Goal: Task Accomplishment & Management: Manage account settings

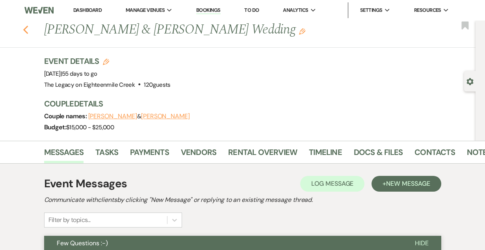
click at [26, 27] on icon "Previous" at bounding box center [26, 29] width 6 height 9
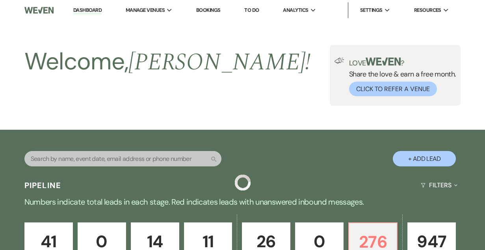
scroll to position [251, 0]
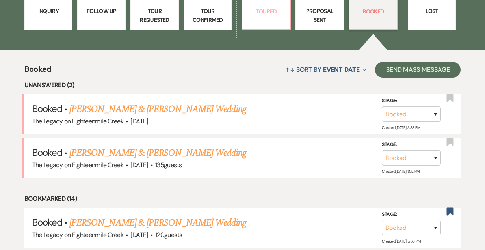
click at [258, 18] on link "26 Toured" at bounding box center [266, 0] width 49 height 59
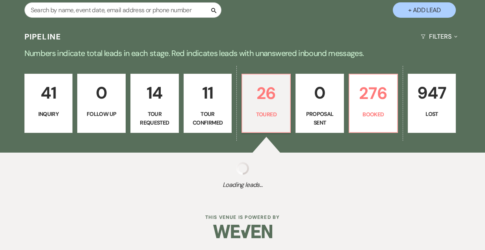
select select "5"
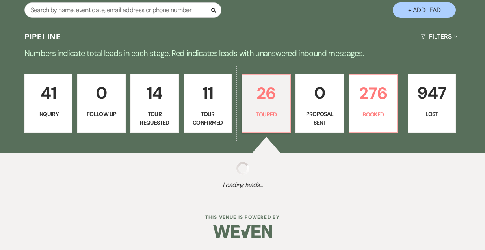
select select "5"
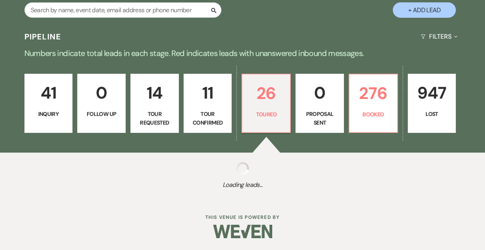
select select "5"
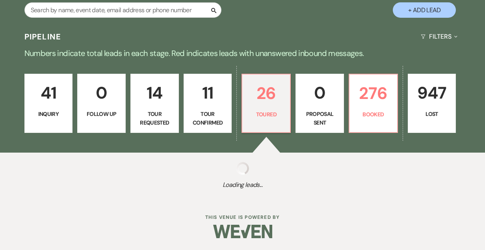
select select "5"
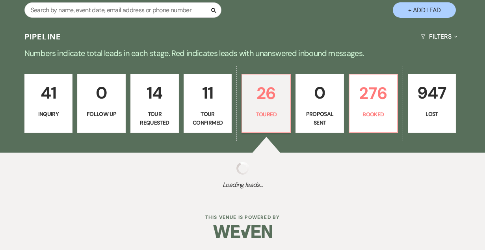
select select "5"
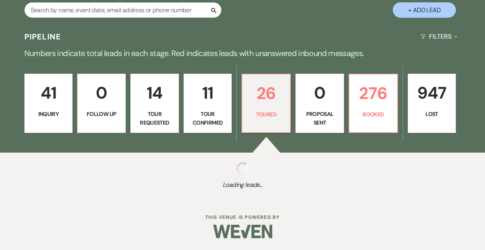
select select "5"
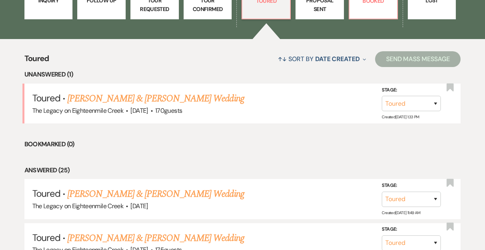
scroll to position [261, 0]
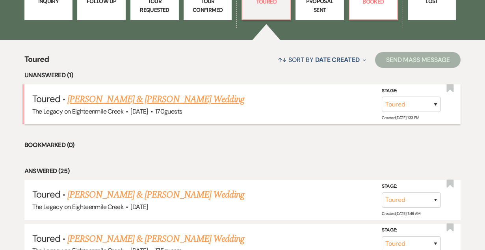
click at [123, 99] on link "[PERSON_NAME] & [PERSON_NAME] Wedding" at bounding box center [155, 99] width 177 height 14
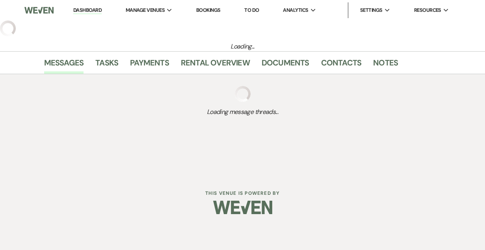
select select "5"
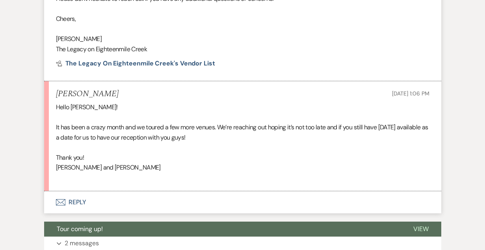
scroll to position [623, 0]
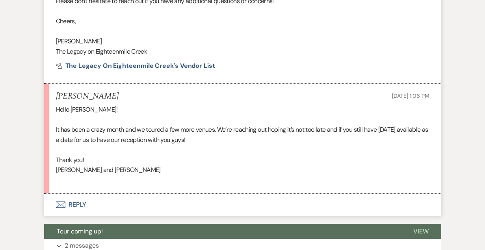
click at [72, 206] on button "Envelope Reply" at bounding box center [242, 204] width 397 height 22
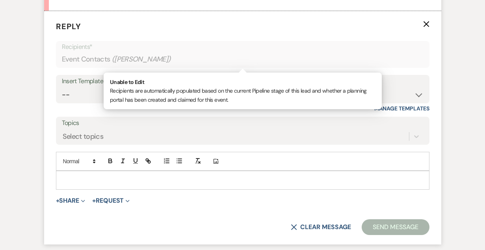
scroll to position [808, 0]
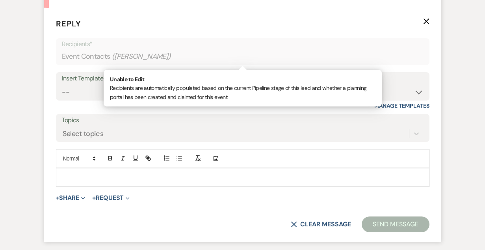
click at [210, 174] on p at bounding box center [242, 177] width 361 height 9
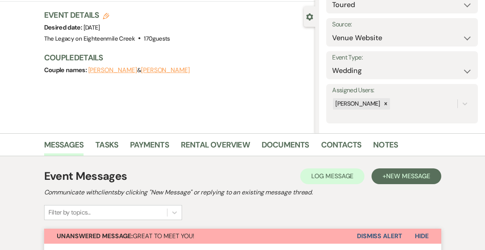
scroll to position [0, 0]
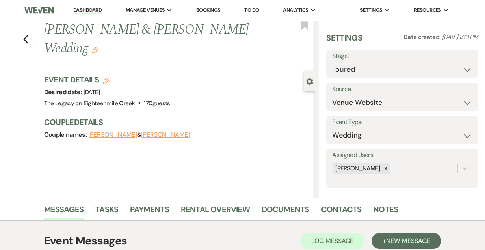
click at [107, 81] on use "button" at bounding box center [106, 81] width 6 height 6
select select "532"
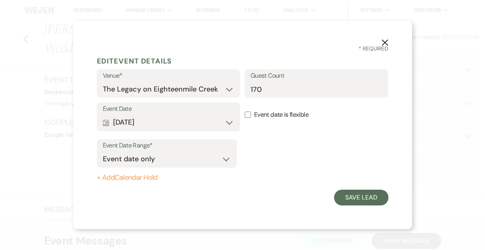
click at [149, 179] on button "+ Add Calendar Hold" at bounding box center [167, 178] width 140 height 8
select select "false"
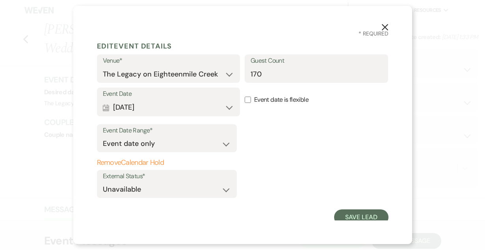
scroll to position [4, 0]
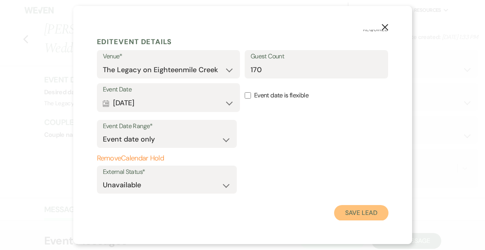
click at [346, 211] on button "Save Lead" at bounding box center [361, 213] width 54 height 16
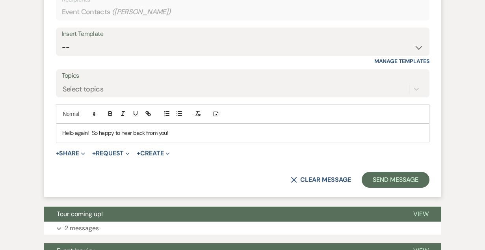
scroll to position [851, 0]
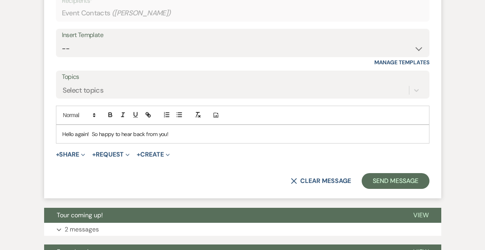
click at [191, 132] on p "Hello again! So happy to hear back from you!" at bounding box center [242, 134] width 361 height 9
click at [317, 135] on p "Hello again! So happy to hear back from you! Just want to confirm that you are …" at bounding box center [242, 134] width 361 height 9
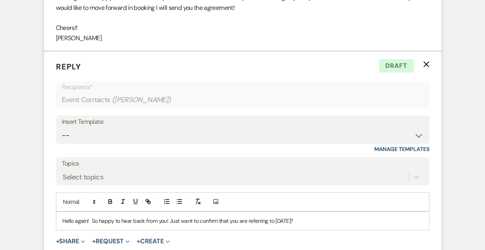
scroll to position [938, 0]
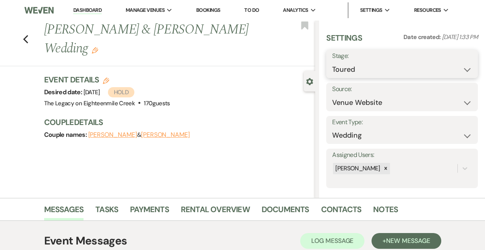
click at [369, 71] on select "Inquiry Follow Up Tour Requested Tour Confirmed Toured Proposal Sent Booked Lost" at bounding box center [402, 69] width 140 height 15
select select "6"
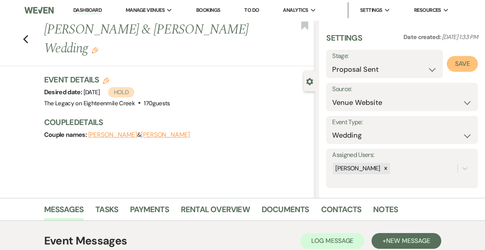
click at [464, 63] on button "Save" at bounding box center [462, 64] width 31 height 16
click at [27, 38] on icon "Previous" at bounding box center [26, 39] width 6 height 9
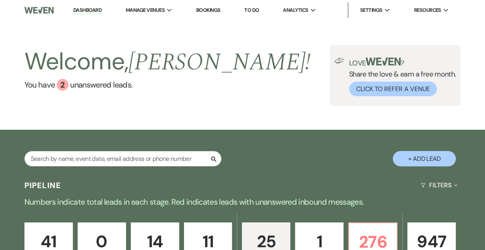
select select "5"
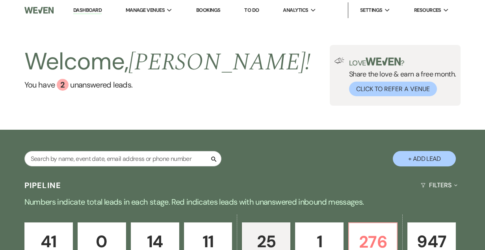
select select "5"
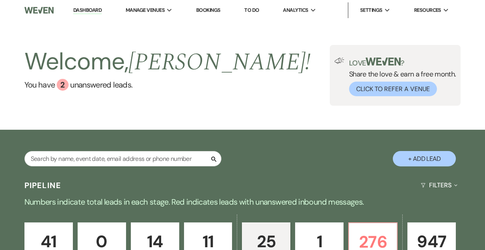
select select "5"
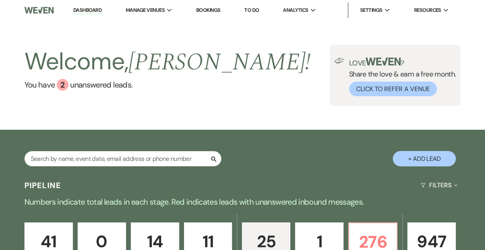
select select "5"
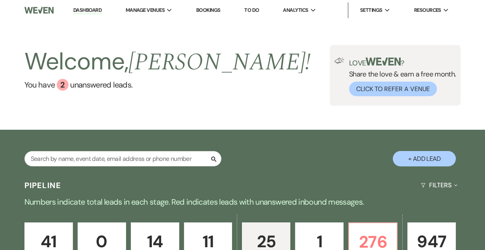
select select "5"
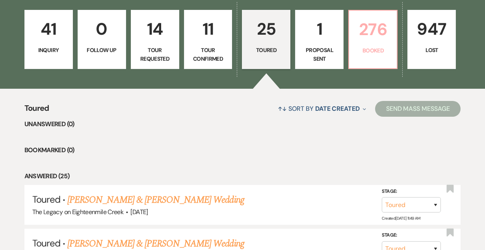
click at [361, 46] on p "Booked" at bounding box center [373, 50] width 38 height 9
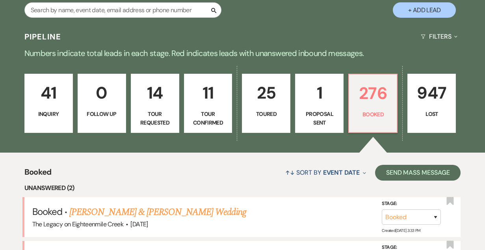
scroll to position [212, 0]
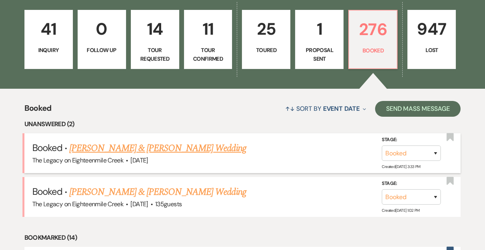
click at [162, 149] on link "[PERSON_NAME] & [PERSON_NAME] Wedding" at bounding box center [157, 148] width 177 height 14
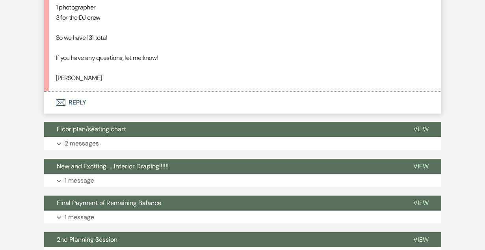
scroll to position [366, 0]
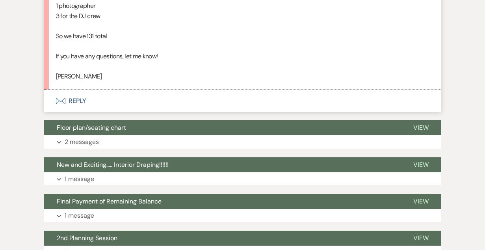
click at [80, 100] on button "Envelope Reply" at bounding box center [242, 101] width 397 height 22
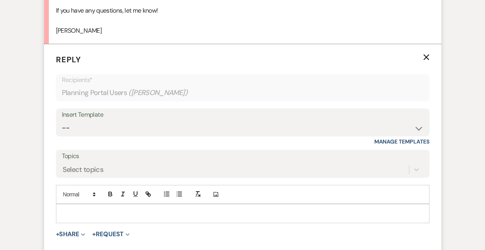
scroll to position [412, 0]
click at [142, 211] on p at bounding box center [242, 212] width 361 height 9
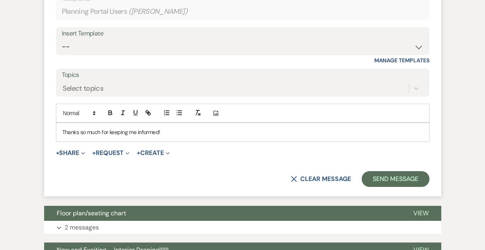
scroll to position [499, 0]
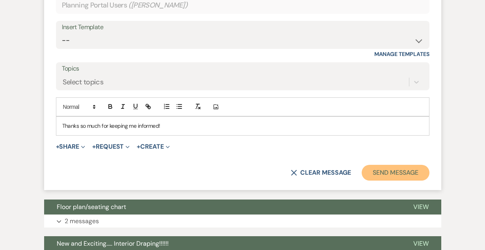
click at [381, 174] on button "Send Message" at bounding box center [395, 173] width 67 height 16
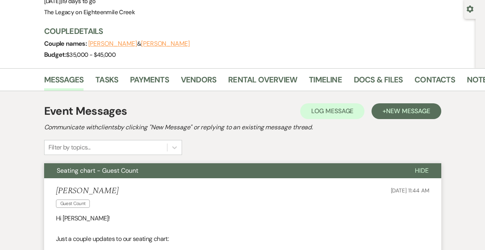
scroll to position [71, 0]
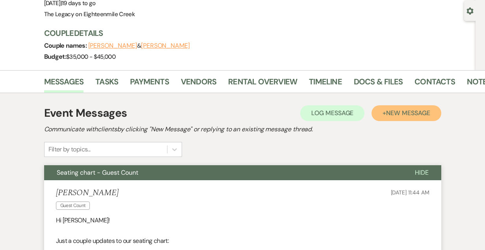
click at [420, 115] on span "New Message" at bounding box center [408, 113] width 44 height 8
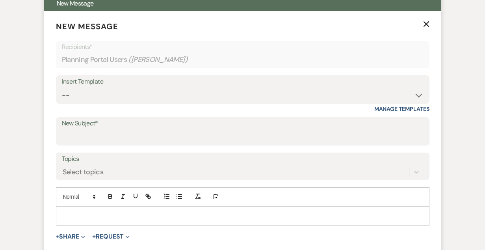
scroll to position [242, 0]
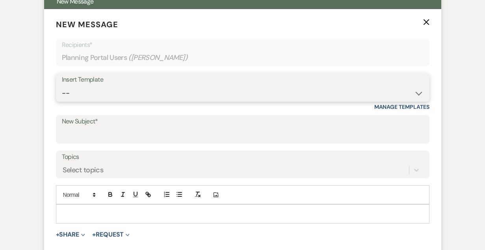
click at [168, 93] on select "-- Inquiry Follow Up- Just checking in :) Tour Date/Time Confirmation Proposal …" at bounding box center [243, 92] width 362 height 15
select select "2207"
type input "Final Phone Call"
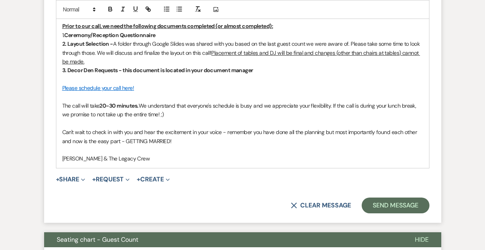
scroll to position [474, 0]
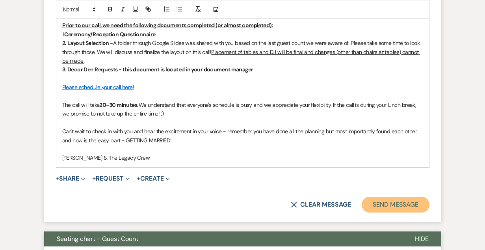
click at [390, 201] on button "Send Message" at bounding box center [395, 205] width 67 height 16
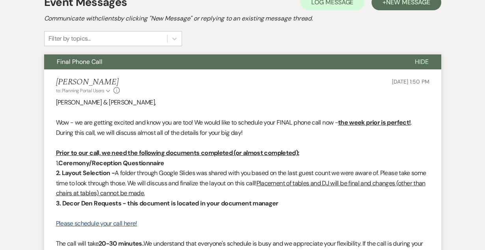
scroll to position [0, 0]
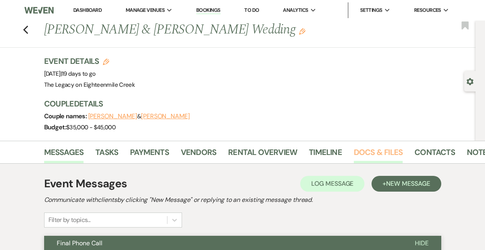
click at [374, 155] on link "Docs & Files" at bounding box center [378, 154] width 49 height 17
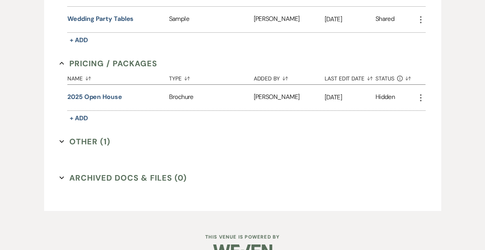
scroll to position [683, 0]
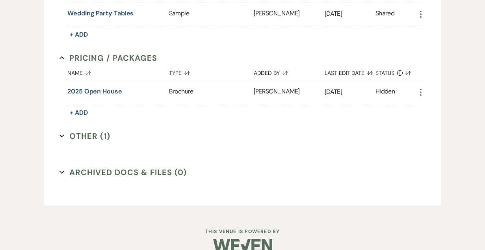
click at [91, 130] on button "Other (1) Expand" at bounding box center [84, 136] width 51 height 12
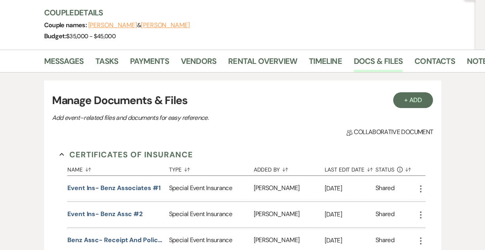
scroll to position [84, 0]
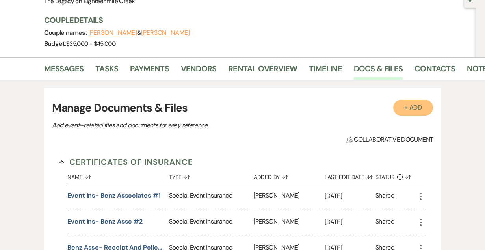
click at [413, 111] on button "+ Add" at bounding box center [413, 108] width 40 height 16
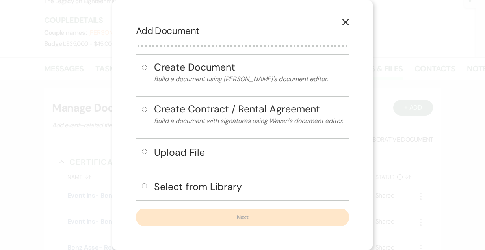
click at [217, 185] on h4 "Select from Library" at bounding box center [248, 187] width 189 height 14
radio input "true"
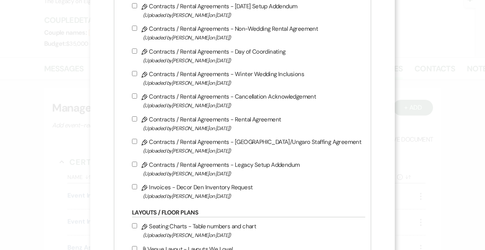
scroll to position [204, 0]
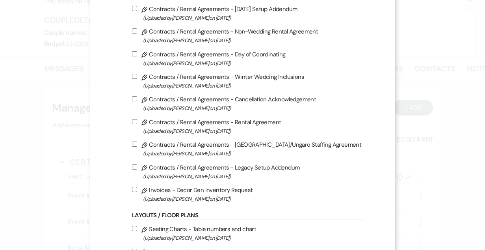
click at [201, 195] on label "Pencil Invoices - Decor Den Inventory Request (Uploaded by Bridgette Prno on Ap…" at bounding box center [246, 194] width 229 height 19
click at [137, 192] on input "Pencil Invoices - Decor Den Inventory Request (Uploaded by Bridgette Prno on Ap…" at bounding box center [134, 189] width 5 height 5
checkbox input "true"
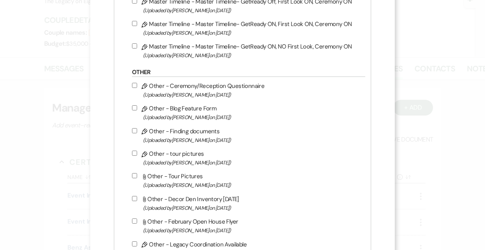
scroll to position [669, 0]
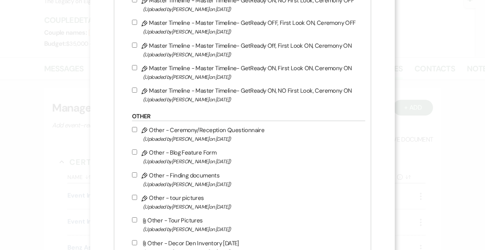
click at [216, 138] on label "Pencil Other - Ceremony/Reception Questionnaire (Uploaded by Bridgette Prno on …" at bounding box center [246, 134] width 229 height 19
click at [137, 132] on input "Pencil Other - Ceremony/Reception Questionnaire (Uploaded by Bridgette Prno on …" at bounding box center [134, 129] width 5 height 5
checkbox input "true"
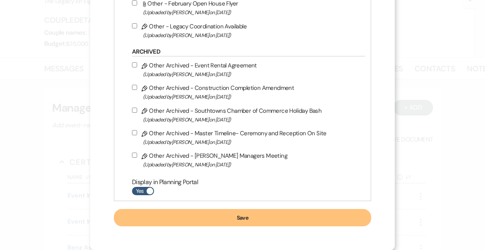
click at [271, 214] on button "Save" at bounding box center [242, 217] width 257 height 17
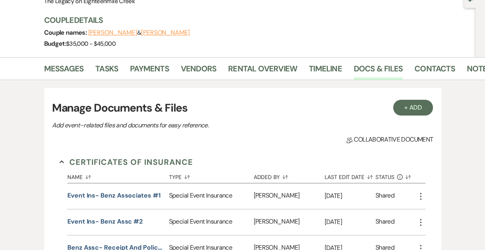
scroll to position [0, 0]
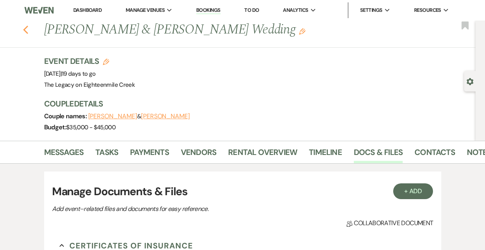
click at [27, 30] on icon "Previous" at bounding box center [26, 29] width 6 height 9
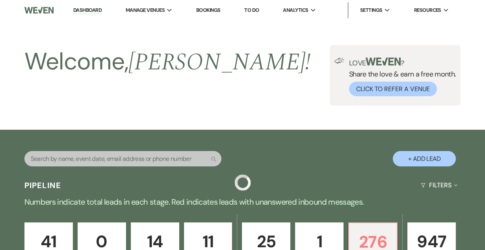
scroll to position [212, 0]
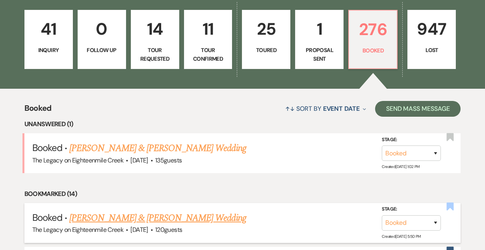
click at [448, 206] on use "button" at bounding box center [450, 207] width 7 height 8
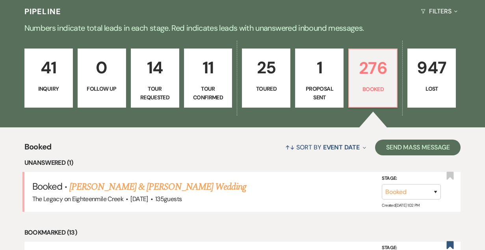
scroll to position [0, 0]
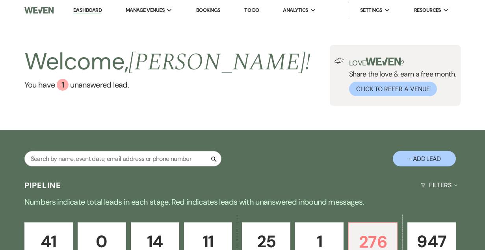
click at [209, 9] on link "Bookings" at bounding box center [208, 10] width 24 height 7
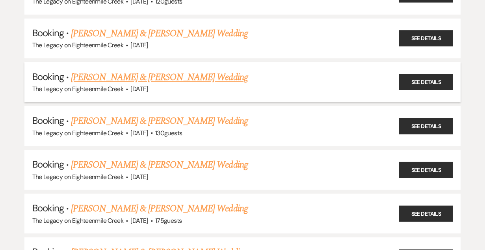
scroll to position [300, 0]
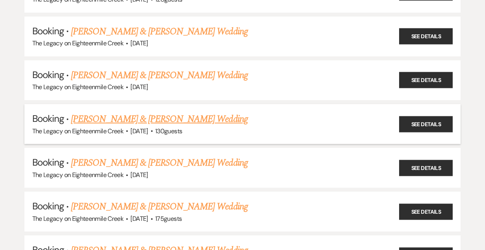
click at [151, 126] on div "The Legacy on Eighteenmile Creek · Sep 7, 2025 · 130 guests" at bounding box center [242, 131] width 421 height 10
click at [156, 118] on link "[PERSON_NAME] & [PERSON_NAME] Wedding" at bounding box center [159, 119] width 177 height 14
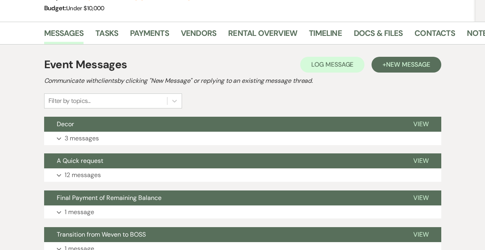
scroll to position [118, 0]
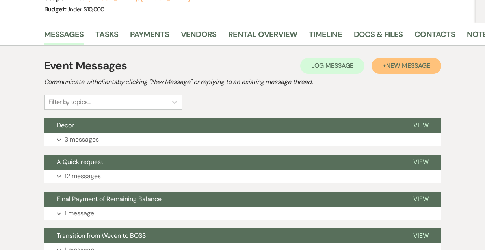
click at [394, 65] on span "New Message" at bounding box center [408, 65] width 44 height 8
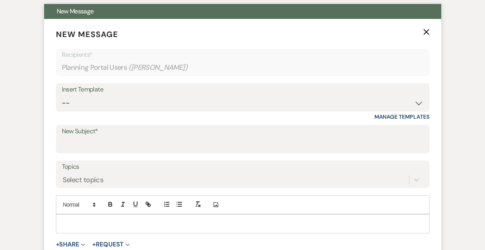
scroll to position [232, 0]
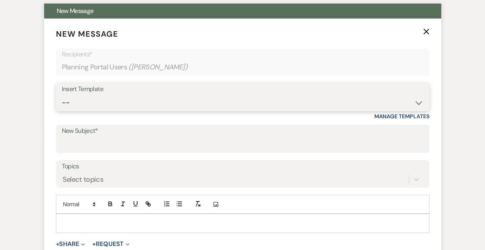
click at [208, 103] on select "-- Inquiry Follow Up- Just checking in :) Tour Date/Time Confirmation Proposal …" at bounding box center [243, 102] width 362 height 15
select select "2207"
type input "Final Phone Call"
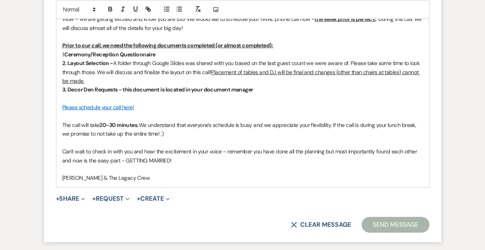
scroll to position [454, 0]
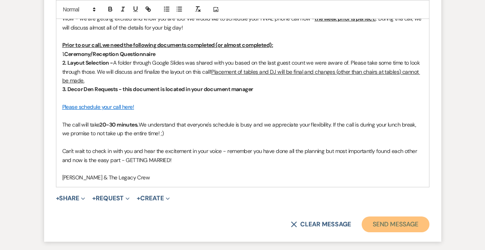
click at [378, 223] on button "Send Message" at bounding box center [395, 224] width 67 height 16
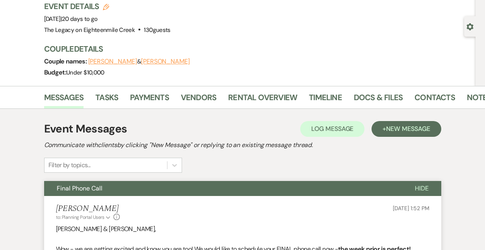
scroll to position [48, 0]
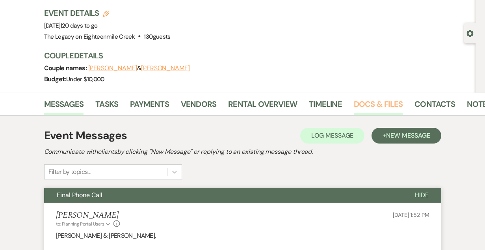
click at [374, 100] on link "Docs & Files" at bounding box center [378, 106] width 49 height 17
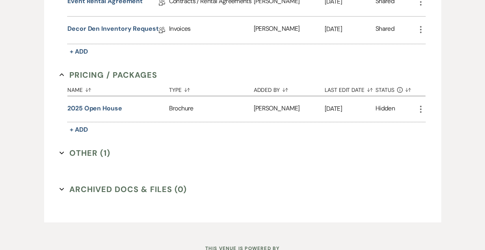
scroll to position [370, 0]
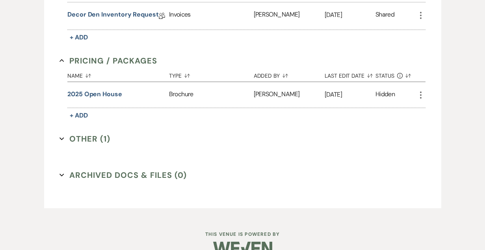
click at [84, 138] on button "Other (1) Expand" at bounding box center [84, 139] width 51 height 12
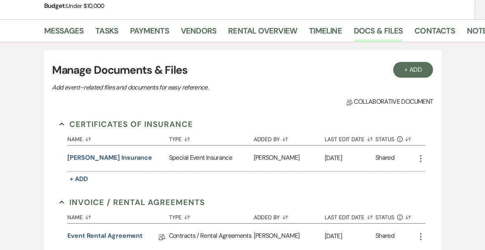
scroll to position [0, 0]
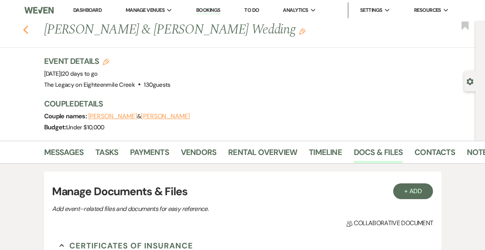
click at [26, 29] on icon "Previous" at bounding box center [26, 29] width 6 height 9
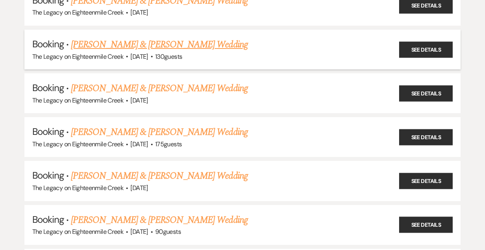
scroll to position [374, 0]
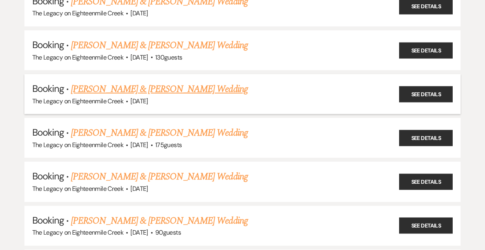
click at [165, 86] on link "[PERSON_NAME] & [PERSON_NAME] Wedding" at bounding box center [159, 89] width 177 height 14
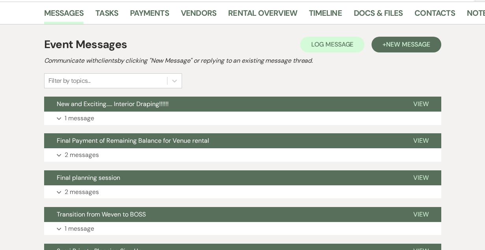
scroll to position [139, 0]
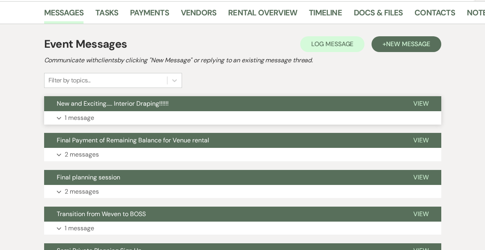
click at [324, 100] on button "New and Exciting..... Interior Draping!!!!!!" at bounding box center [222, 103] width 357 height 15
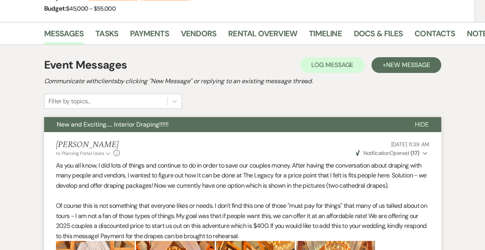
scroll to position [117, 0]
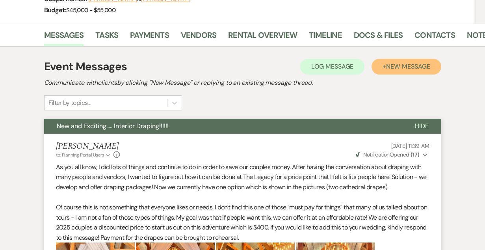
click at [386, 64] on span "New Message" at bounding box center [408, 66] width 44 height 8
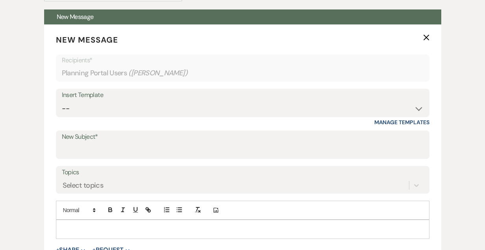
scroll to position [226, 0]
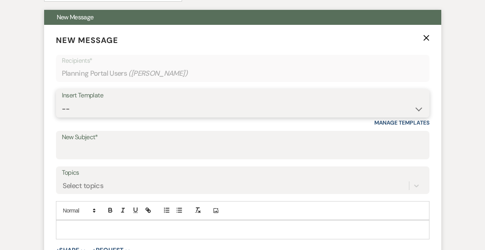
click at [270, 110] on select "-- Inquiry Follow Up- Just checking in :) Tour Date/Time Confirmation Proposal …" at bounding box center [243, 108] width 362 height 15
select select "2207"
type input "Final Phone Call"
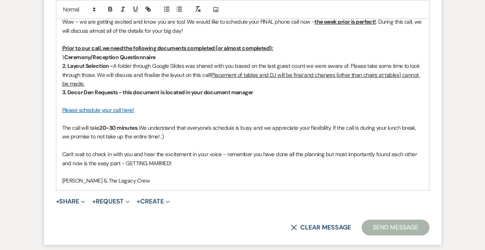
scroll to position [450, 0]
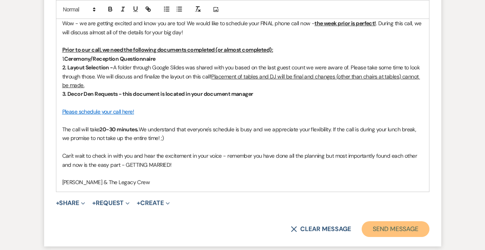
click at [376, 226] on button "Send Message" at bounding box center [395, 229] width 67 height 16
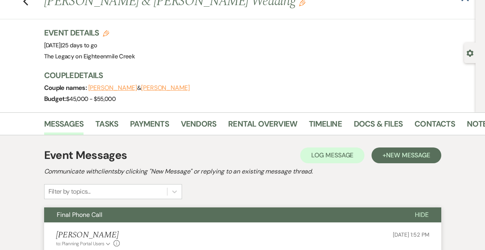
scroll to position [24, 0]
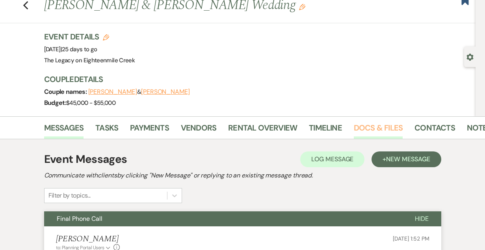
click at [373, 128] on link "Docs & Files" at bounding box center [378, 129] width 49 height 17
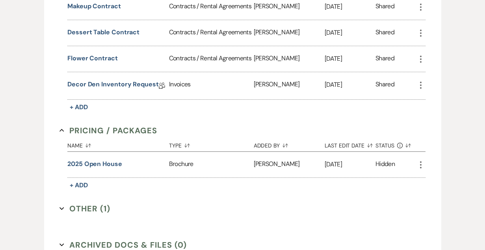
scroll to position [563, 0]
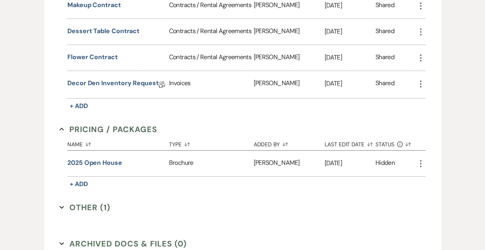
click at [97, 201] on button "Other (1) Expand" at bounding box center [84, 207] width 51 height 12
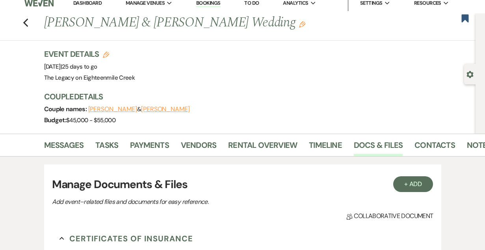
scroll to position [0, 0]
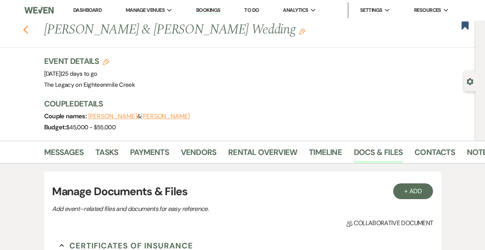
click at [25, 28] on use "button" at bounding box center [25, 30] width 5 height 9
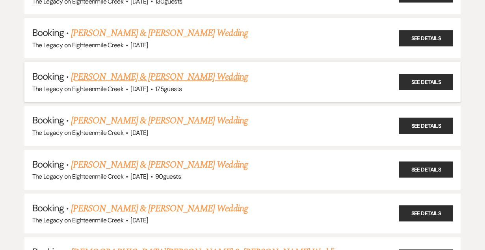
scroll to position [431, 0]
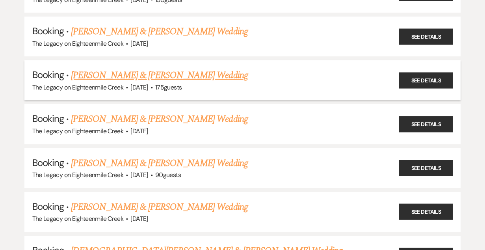
click at [147, 72] on link "[PERSON_NAME] & [PERSON_NAME] Wedding" at bounding box center [159, 75] width 177 height 14
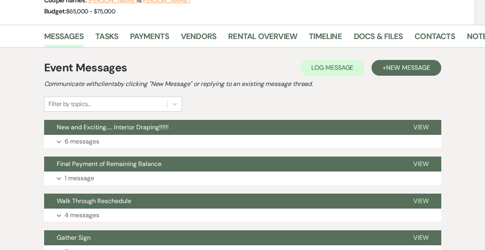
scroll to position [119, 0]
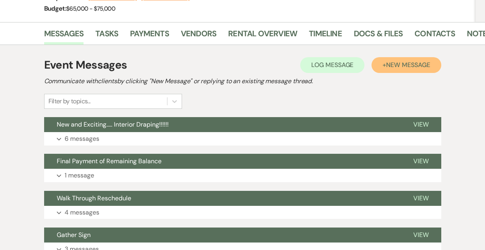
click at [404, 67] on span "New Message" at bounding box center [408, 65] width 44 height 8
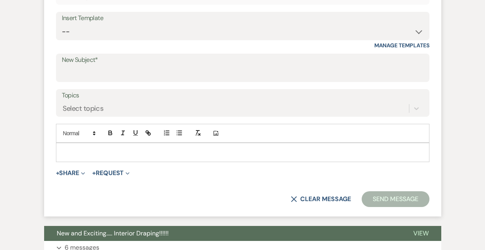
scroll to position [302, 0]
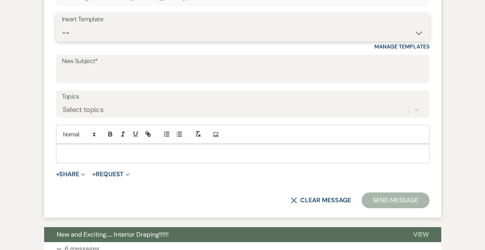
click at [175, 37] on select "-- Inquiry Follow Up- Just checking in :) Tour Date/Time Confirmation Proposal …" at bounding box center [243, 32] width 362 height 15
select select "2207"
type input "Final Phone Call"
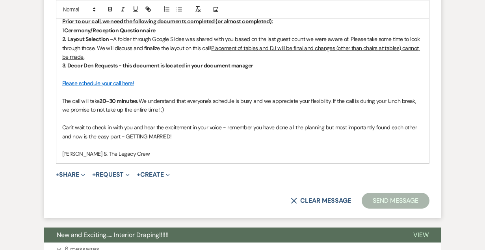
scroll to position [478, 0]
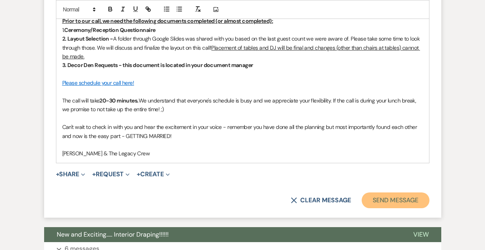
click at [401, 204] on button "Send Message" at bounding box center [395, 200] width 67 height 16
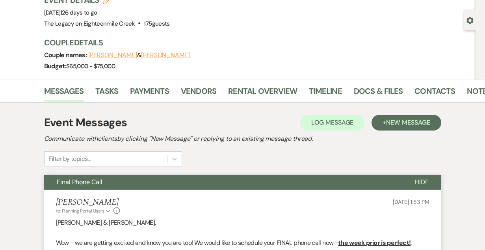
scroll to position [58, 0]
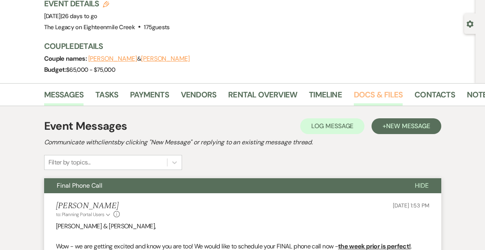
click at [371, 91] on link "Docs & Files" at bounding box center [378, 96] width 49 height 17
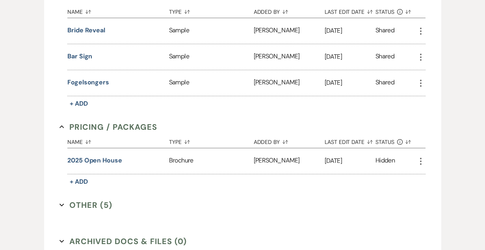
scroll to position [433, 0]
click at [94, 202] on button "Other (5) Expand" at bounding box center [85, 205] width 53 height 12
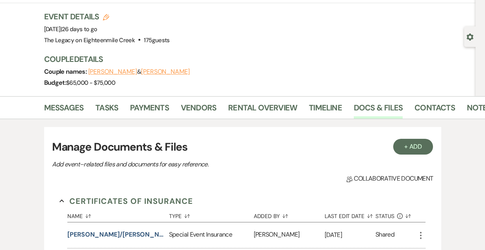
scroll to position [0, 0]
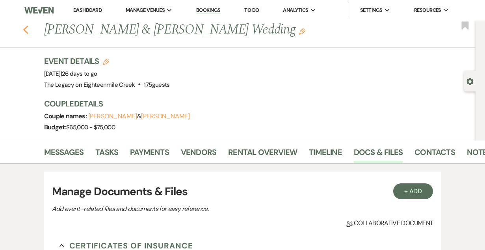
click at [24, 28] on icon "Previous" at bounding box center [26, 29] width 6 height 9
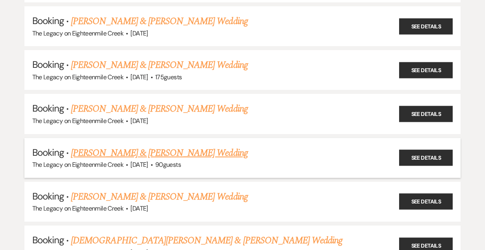
scroll to position [443, 0]
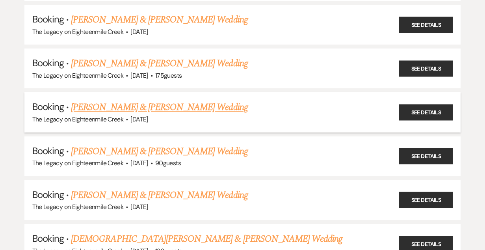
click at [164, 103] on link "[PERSON_NAME] & [PERSON_NAME] Wedding" at bounding box center [159, 107] width 177 height 14
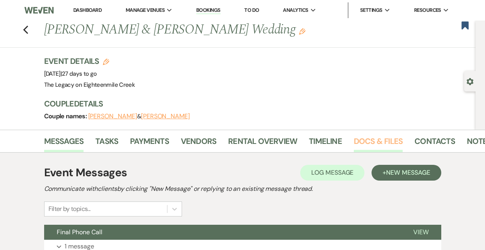
click at [370, 140] on link "Docs & Files" at bounding box center [378, 143] width 49 height 17
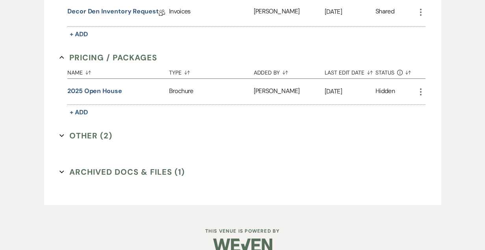
scroll to position [312, 0]
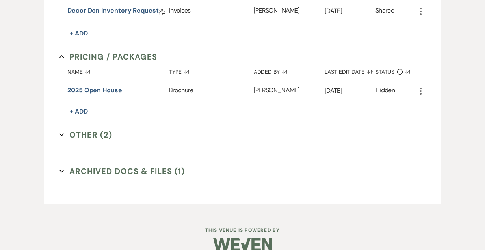
click at [111, 134] on button "Other (2) Expand" at bounding box center [85, 135] width 53 height 12
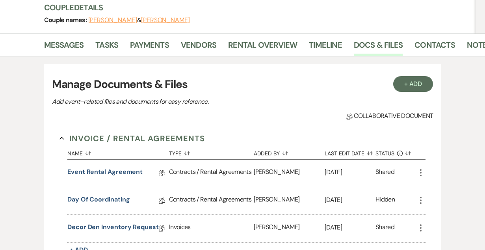
scroll to position [443, 0]
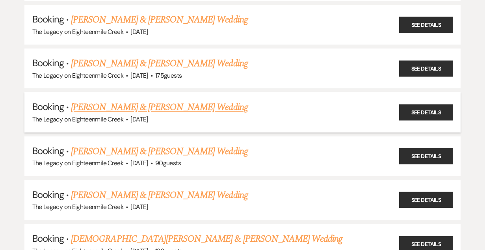
click at [144, 100] on link "[PERSON_NAME] & [PERSON_NAME] Wedding" at bounding box center [159, 107] width 177 height 14
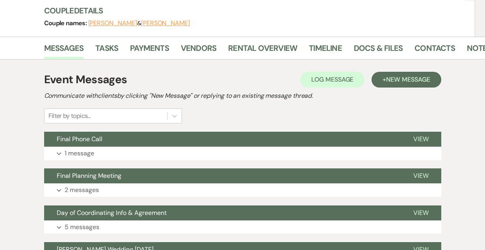
scroll to position [94, 0]
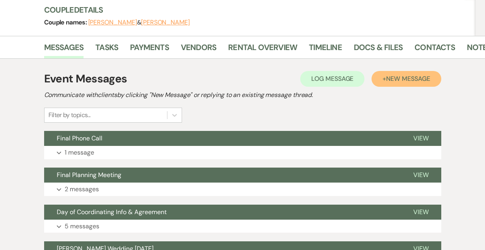
click at [408, 79] on span "New Message" at bounding box center [408, 78] width 44 height 8
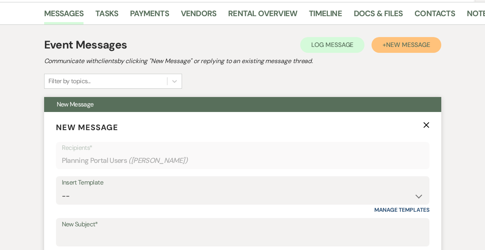
scroll to position [124, 0]
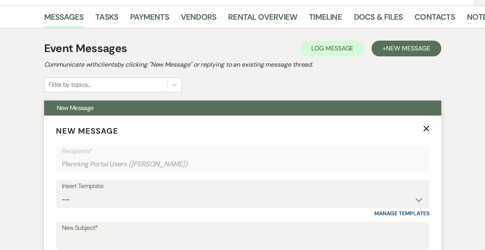
click at [426, 126] on icon "X" at bounding box center [426, 128] width 6 height 6
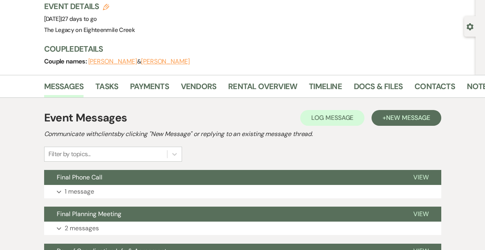
scroll to position [0, 0]
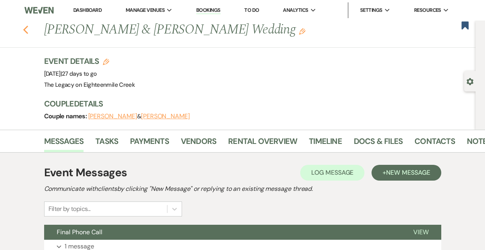
click at [26, 29] on icon "Previous" at bounding box center [26, 29] width 6 height 9
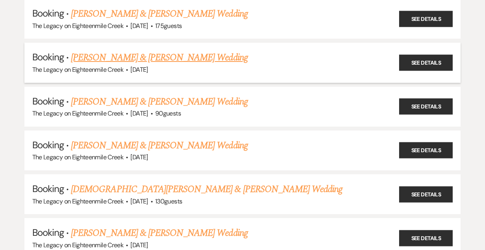
scroll to position [493, 0]
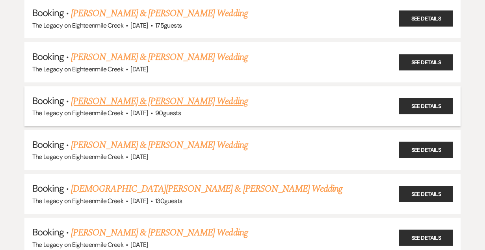
click at [148, 95] on link "[PERSON_NAME] & [PERSON_NAME] Wedding" at bounding box center [159, 101] width 177 height 14
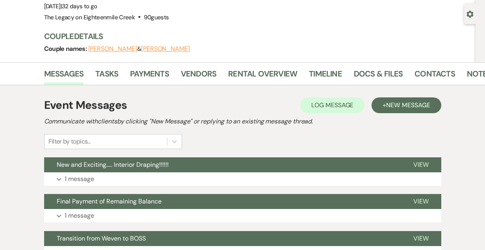
scroll to position [65, 0]
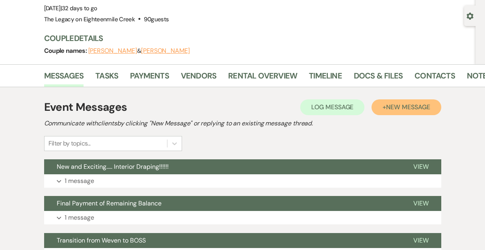
click at [399, 106] on span "New Message" at bounding box center [408, 107] width 44 height 8
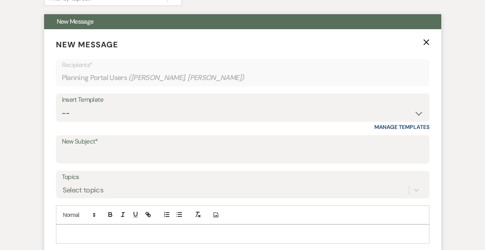
scroll to position [213, 0]
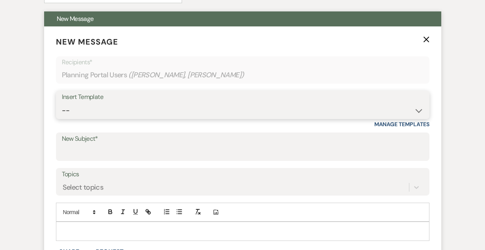
click at [154, 107] on select "-- Inquiry Follow Up- Just checking in :) Tour Date/Time Confirmation Proposal …" at bounding box center [243, 110] width 362 height 15
select select "2207"
type input "Final Phone Call"
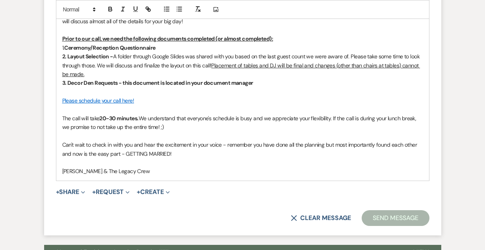
scroll to position [458, 0]
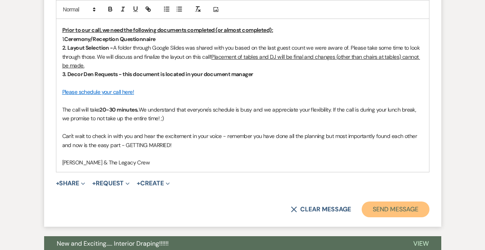
click at [398, 211] on button "Send Message" at bounding box center [395, 209] width 67 height 16
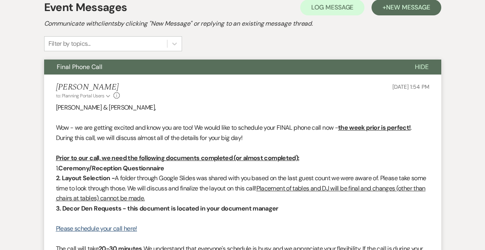
scroll to position [0, 0]
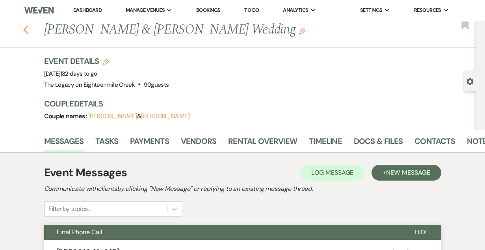
click at [24, 29] on use "button" at bounding box center [25, 30] width 5 height 9
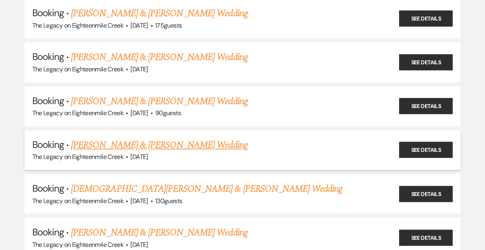
click at [182, 139] on link "[PERSON_NAME] & [PERSON_NAME] Wedding" at bounding box center [159, 145] width 177 height 14
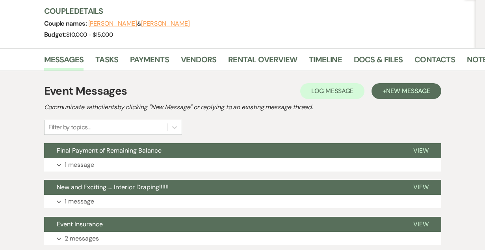
scroll to position [93, 0]
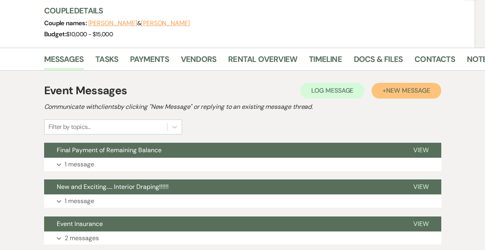
click at [407, 88] on span "New Message" at bounding box center [408, 90] width 44 height 8
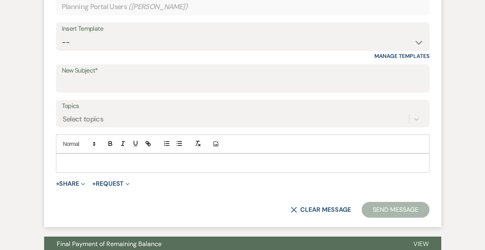
scroll to position [293, 0]
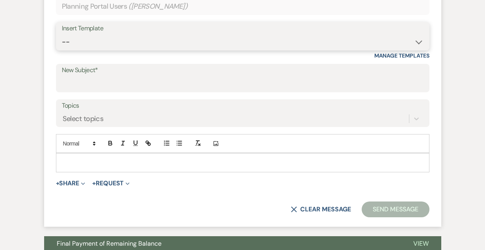
click at [175, 43] on select "-- Inquiry Follow Up- Just checking in :) Tour Date/Time Confirmation Proposal …" at bounding box center [243, 41] width 362 height 15
select select "2207"
type input "Final Phone Call"
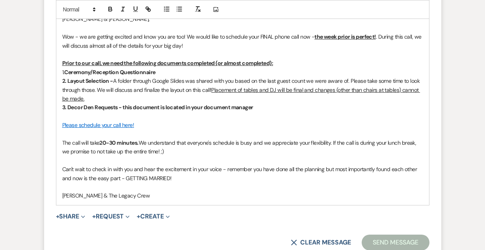
scroll to position [440, 0]
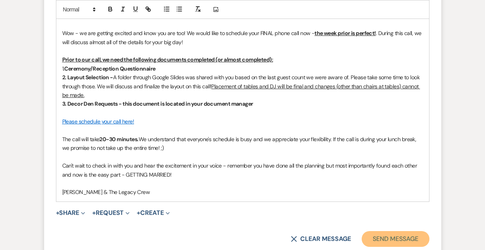
click at [393, 235] on button "Send Message" at bounding box center [395, 239] width 67 height 16
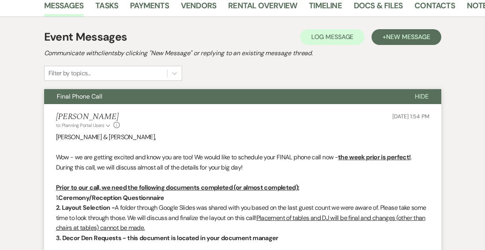
scroll to position [0, 0]
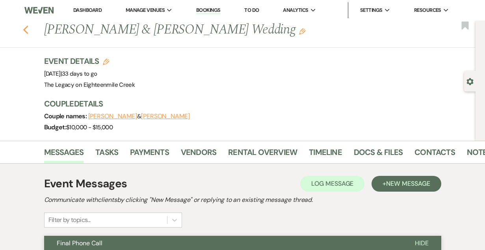
click at [27, 29] on icon "Previous" at bounding box center [26, 29] width 6 height 9
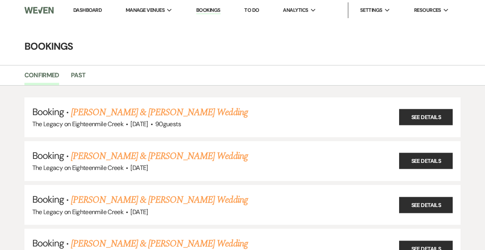
scroll to position [493, 0]
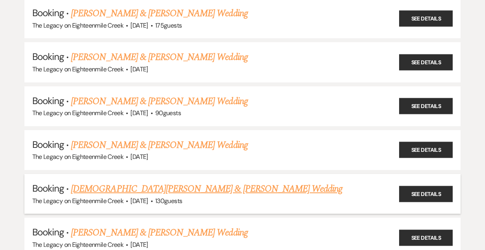
click at [191, 182] on link "[DEMOGRAPHIC_DATA][PERSON_NAME] & [PERSON_NAME] Wedding" at bounding box center [206, 189] width 271 height 14
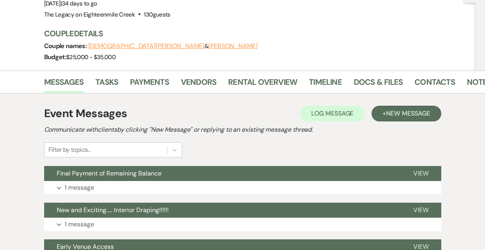
scroll to position [90, 0]
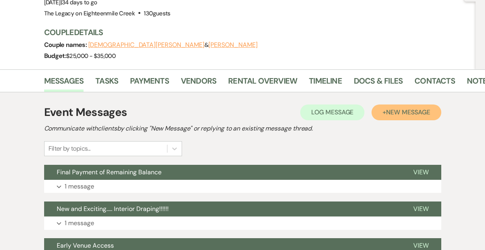
click at [388, 108] on span "New Message" at bounding box center [408, 112] width 44 height 8
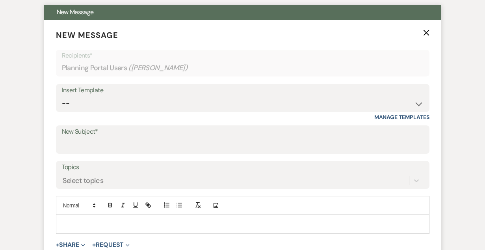
scroll to position [252, 0]
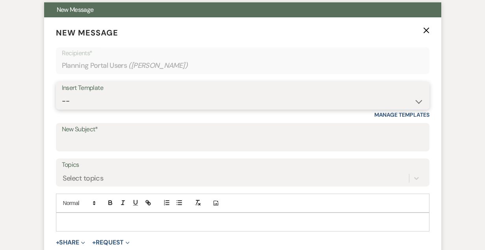
click at [167, 93] on select "-- Inquiry Follow Up- Just checking in :) Tour Date/Time Confirmation Proposal …" at bounding box center [243, 100] width 362 height 15
select select "2207"
type input "Final Phone Call"
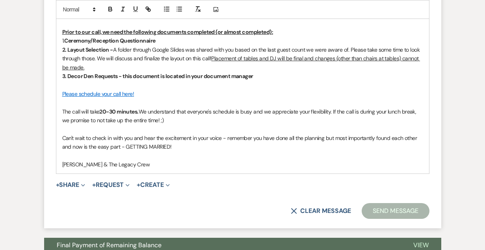
scroll to position [488, 0]
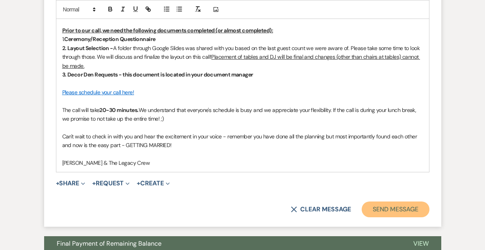
click at [391, 201] on button "Send Message" at bounding box center [395, 209] width 67 height 16
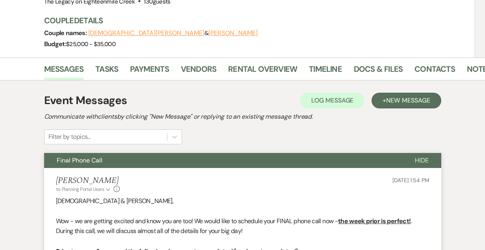
scroll to position [0, 0]
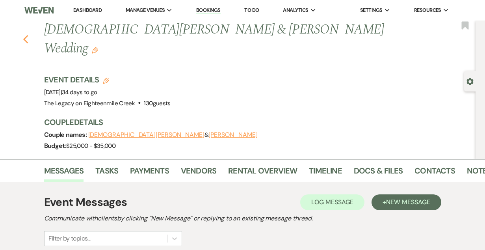
click at [26, 35] on icon "Previous" at bounding box center [26, 39] width 6 height 9
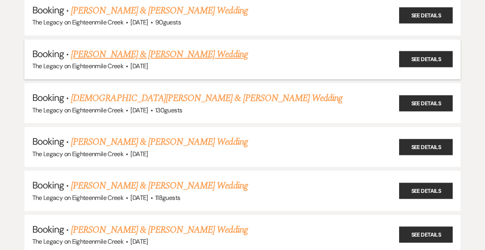
scroll to position [584, 0]
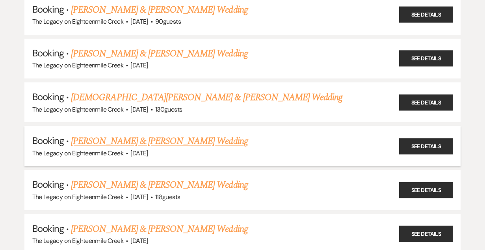
click at [185, 134] on link "[PERSON_NAME] & [PERSON_NAME] Wedding" at bounding box center [159, 141] width 177 height 14
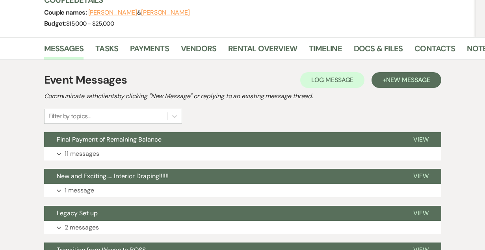
scroll to position [106, 0]
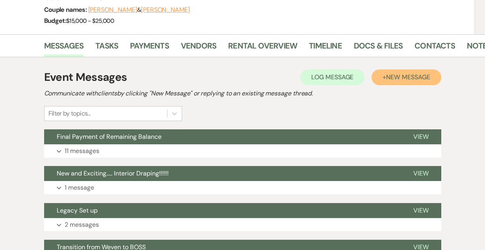
click at [393, 72] on button "+ New Message" at bounding box center [406, 77] width 69 height 16
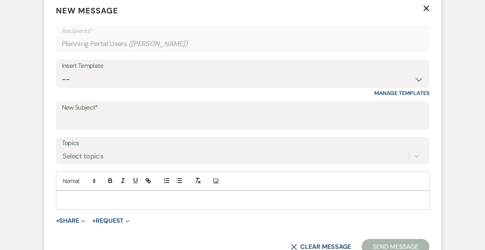
scroll to position [258, 0]
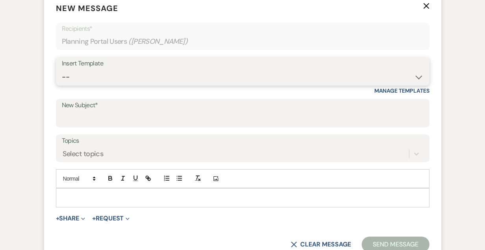
click at [151, 82] on select "-- Inquiry Follow Up- Just checking in :) Tour Date/Time Confirmation Proposal …" at bounding box center [243, 76] width 362 height 15
select select "2207"
type input "Final Phone Call"
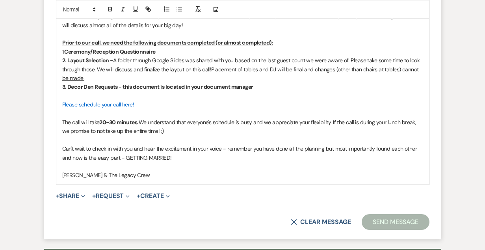
scroll to position [459, 0]
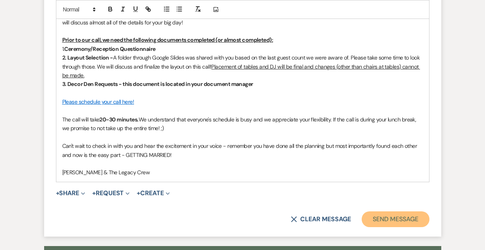
click at [381, 221] on button "Send Message" at bounding box center [395, 219] width 67 height 16
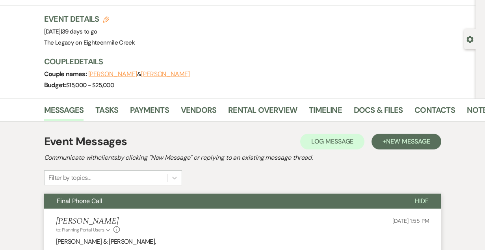
scroll to position [40, 0]
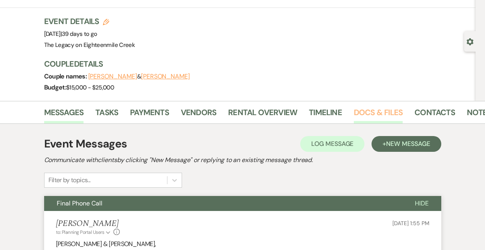
click at [365, 106] on link "Docs & Files" at bounding box center [378, 114] width 49 height 17
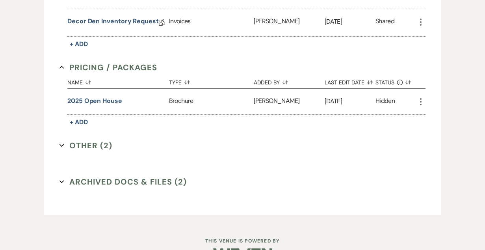
scroll to position [314, 0]
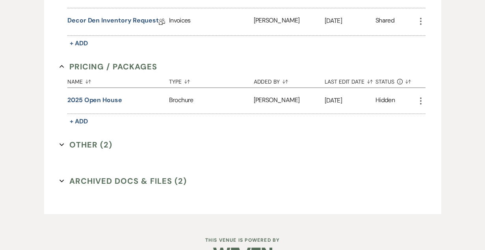
click at [94, 144] on button "Other (2) Expand" at bounding box center [85, 145] width 53 height 12
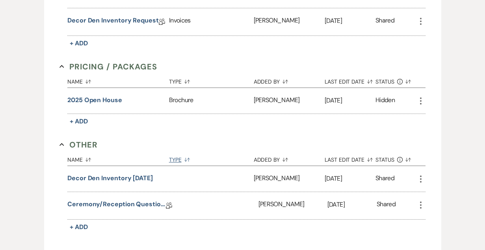
scroll to position [0, 0]
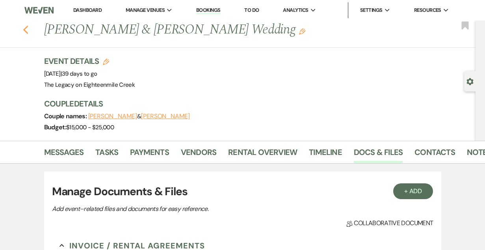
click at [26, 32] on icon "Previous" at bounding box center [26, 29] width 6 height 9
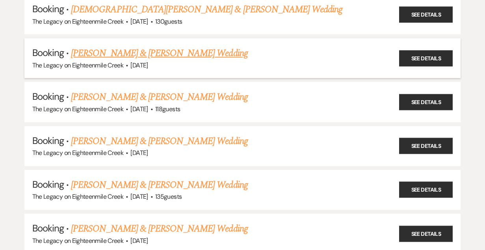
scroll to position [673, 0]
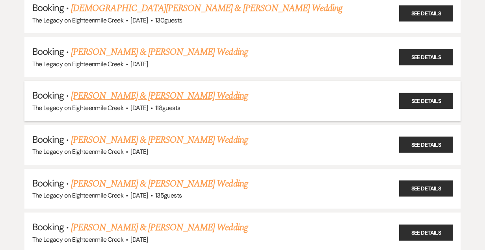
click at [156, 89] on link "[PERSON_NAME] & [PERSON_NAME] Wedding" at bounding box center [159, 96] width 177 height 14
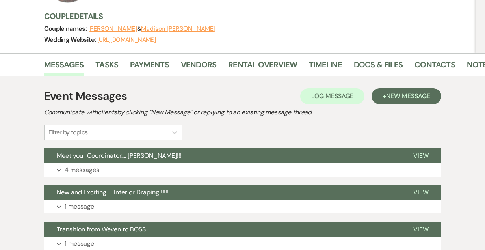
scroll to position [101, 0]
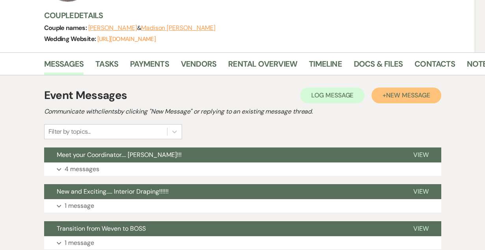
click at [386, 95] on span "New Message" at bounding box center [408, 95] width 44 height 8
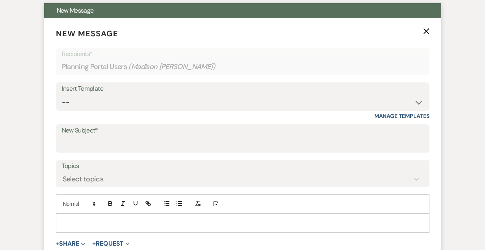
scroll to position [245, 0]
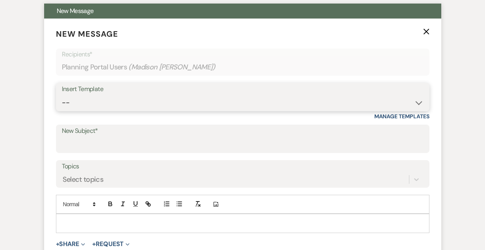
click at [174, 105] on select "-- Inquiry Follow Up- Just checking in :) Tour Date/Time Confirmation Proposal …" at bounding box center [243, 102] width 362 height 15
select select "2207"
type input "Final Phone Call"
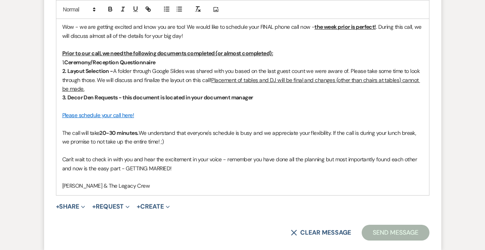
scroll to position [458, 0]
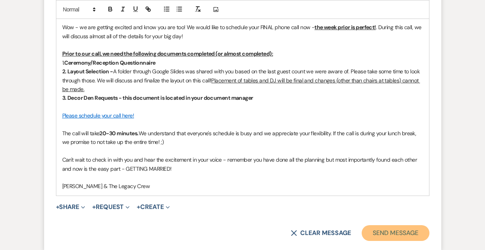
click at [383, 229] on button "Send Message" at bounding box center [395, 233] width 67 height 16
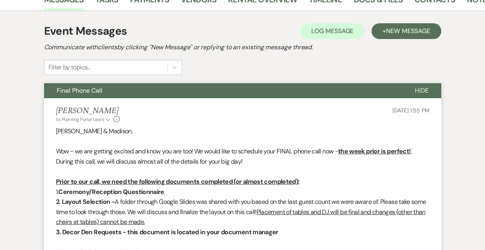
scroll to position [0, 0]
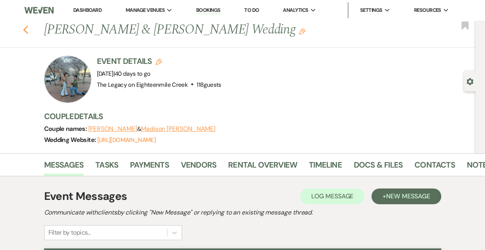
click at [26, 30] on icon "Previous" at bounding box center [26, 29] width 6 height 9
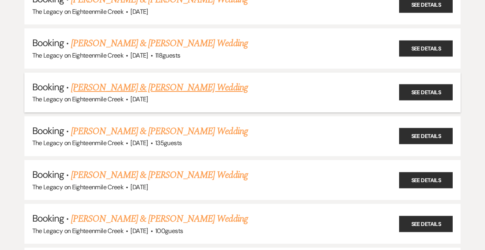
scroll to position [730, 0]
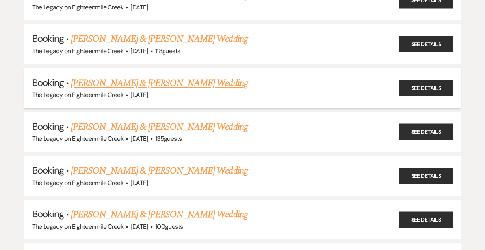
click at [177, 76] on link "[PERSON_NAME] & [PERSON_NAME] Wedding" at bounding box center [159, 83] width 177 height 14
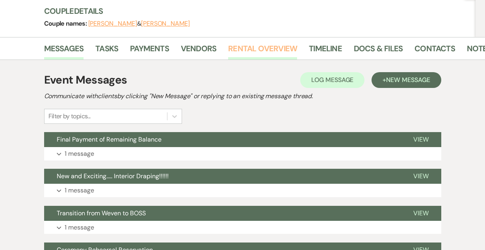
scroll to position [94, 0]
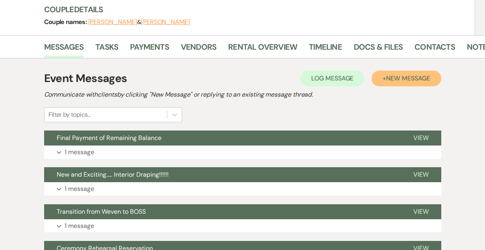
click at [387, 75] on span "New Message" at bounding box center [408, 78] width 44 height 8
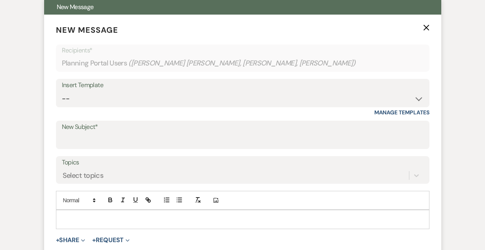
scroll to position [244, 0]
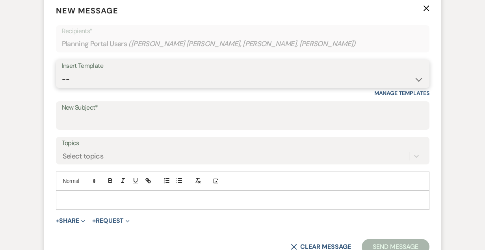
click at [147, 80] on select "-- Inquiry Follow Up- Just checking in :) Tour Date/Time Confirmation Proposal …" at bounding box center [243, 79] width 362 height 15
select select "2207"
type input "Final Phone Call"
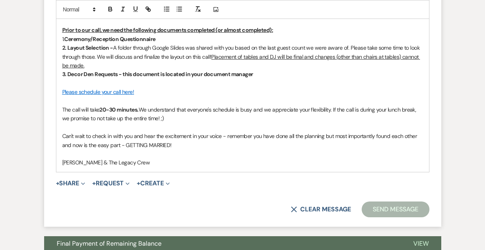
scroll to position [460, 0]
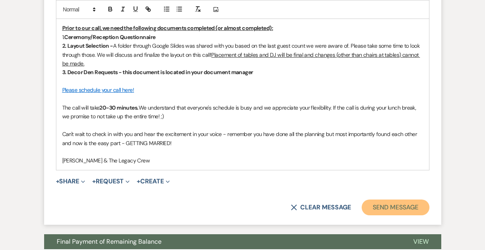
click at [393, 207] on button "Send Message" at bounding box center [395, 207] width 67 height 16
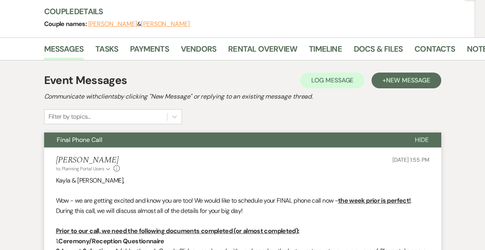
scroll to position [0, 0]
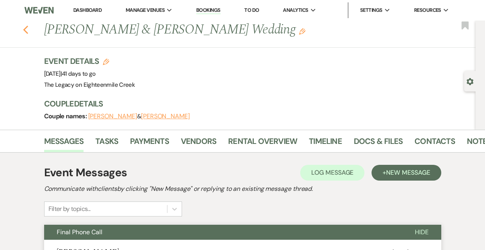
click at [25, 30] on icon "Previous" at bounding box center [26, 29] width 6 height 9
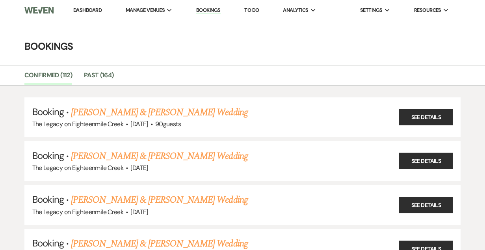
click at [87, 9] on link "Dashboard" at bounding box center [87, 10] width 28 height 7
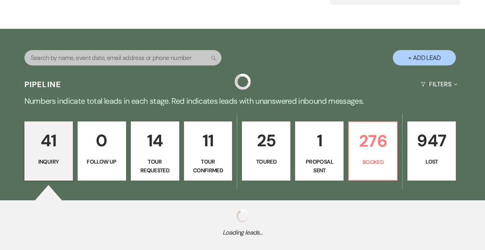
scroll to position [102, 0]
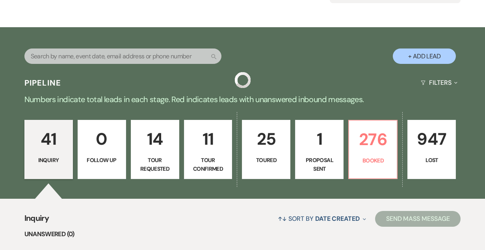
click at [190, 133] on p "11" at bounding box center [208, 139] width 38 height 26
select select "4"
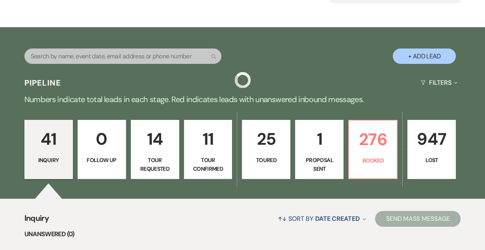
select select "4"
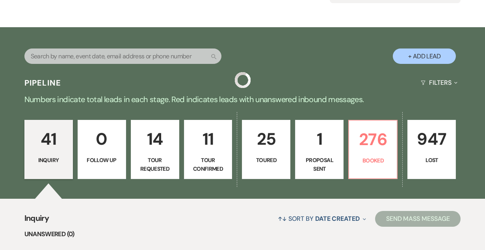
select select "4"
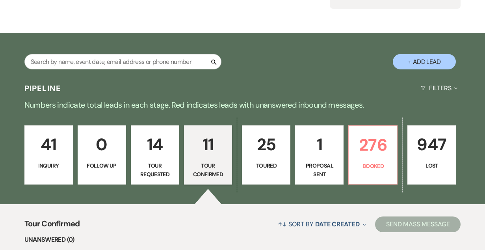
scroll to position [89, 0]
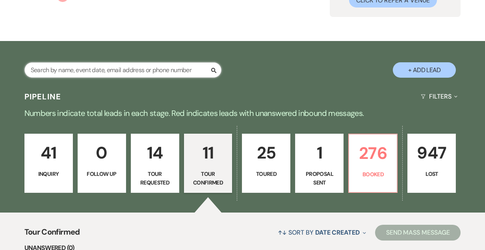
click at [73, 70] on input "text" at bounding box center [122, 69] width 197 height 15
type input "allison"
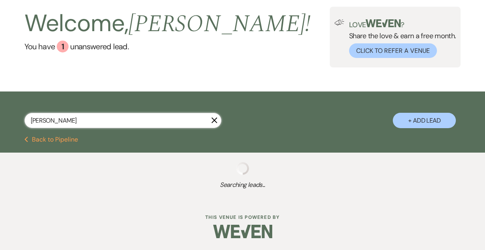
scroll to position [89, 0]
select select "5"
select select "8"
select select "9"
select select "8"
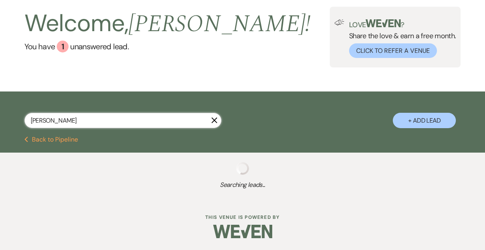
select select "10"
select select "8"
select select "3"
select select "8"
select select "10"
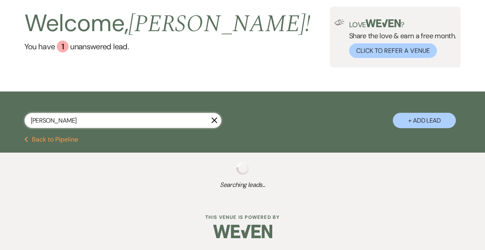
select select "8"
select select "5"
select select "8"
select select "2"
select select "8"
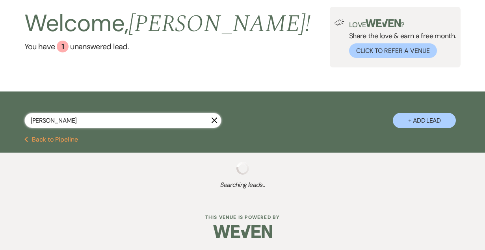
select select "5"
select select "8"
select select "10"
select select "8"
select select "10"
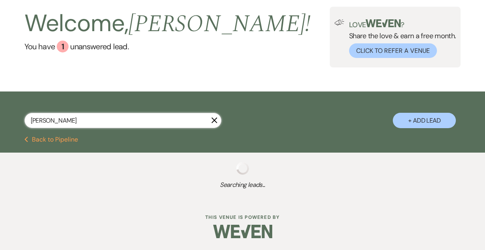
select select "8"
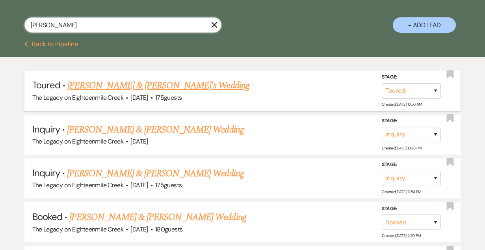
scroll to position [131, 0]
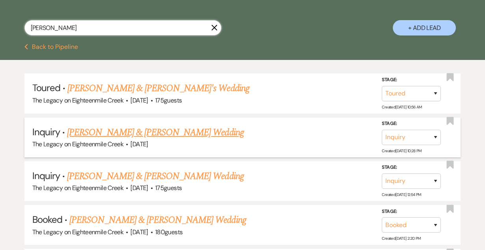
type input "allison"
click at [399, 134] on select "Inquiry Follow Up Tour Requested Tour Confirmed Toured Proposal Sent Booked Lost" at bounding box center [411, 137] width 59 height 15
select select "4"
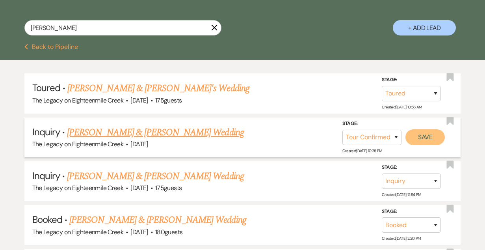
click at [428, 136] on button "Save" at bounding box center [424, 137] width 39 height 16
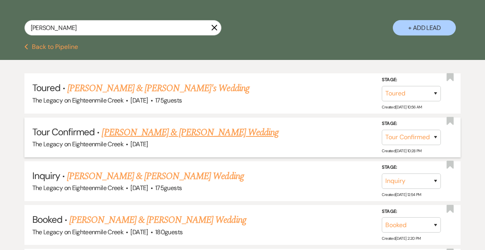
click at [162, 135] on link "Adam Caskey & Allison Brace's Wedding" at bounding box center [190, 132] width 177 height 14
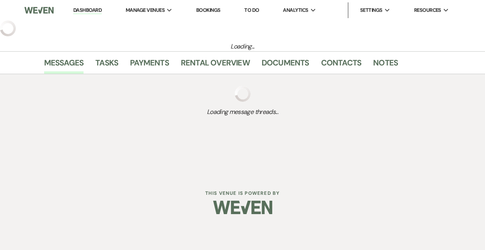
select select "4"
select select "5"
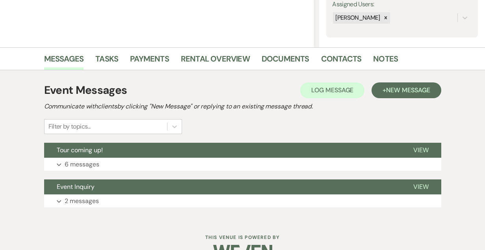
scroll to position [149, 0]
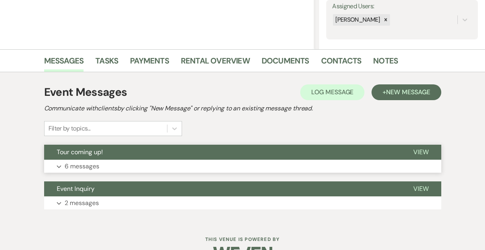
click at [349, 152] on button "Tour coming up!" at bounding box center [222, 152] width 357 height 15
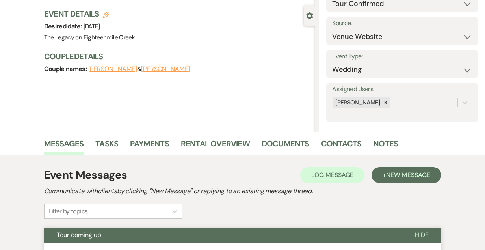
scroll to position [65, 0]
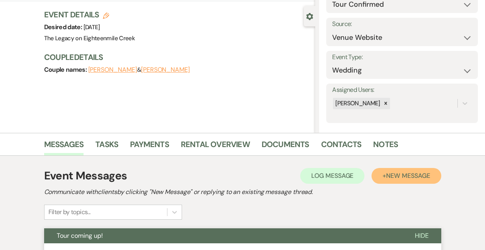
click at [395, 175] on span "New Message" at bounding box center [408, 175] width 44 height 8
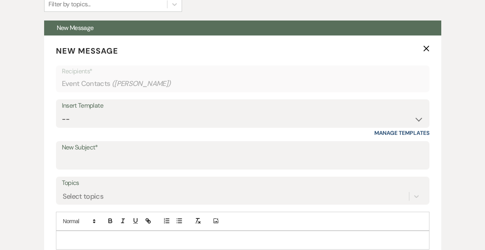
scroll to position [285, 0]
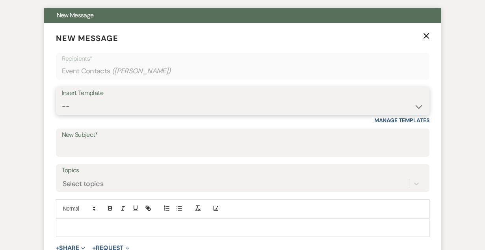
click at [141, 103] on select "-- Inquiry Follow Up- Just checking in :) Tour Date/Time Confirmation Proposal …" at bounding box center [243, 106] width 362 height 15
select select "2326"
type input "GREAT TO MEET YOU!"
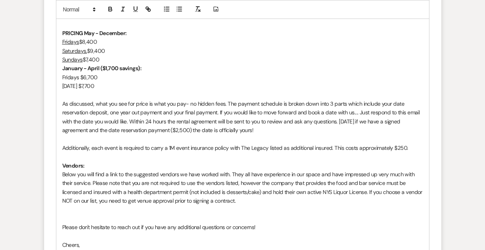
scroll to position [524, 0]
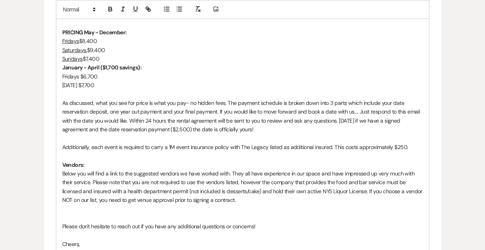
click at [69, 208] on p at bounding box center [242, 208] width 361 height 9
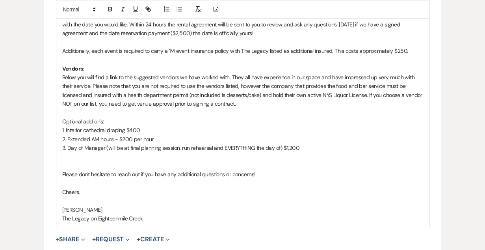
scroll to position [619, 0]
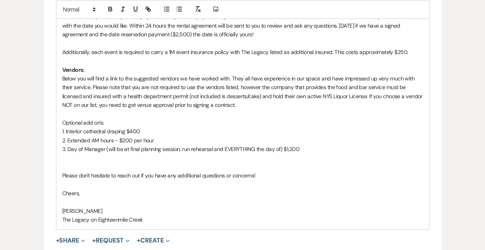
click at [253, 175] on p "Please don't hesitate to reach out if you have any additional questions or conc…" at bounding box center [242, 175] width 361 height 9
click at [208, 198] on p at bounding box center [242, 202] width 361 height 9
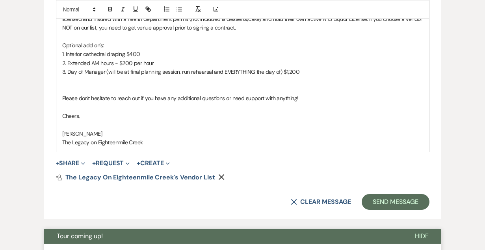
scroll to position [697, 0]
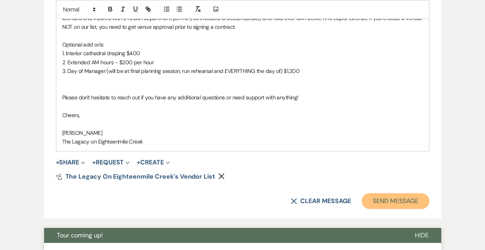
click at [419, 204] on button "Send Message" at bounding box center [395, 201] width 67 height 16
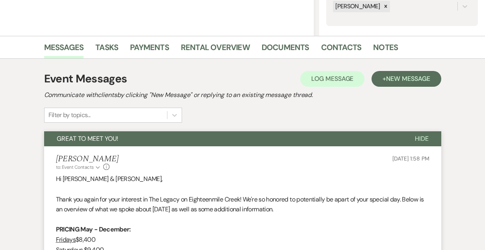
scroll to position [0, 0]
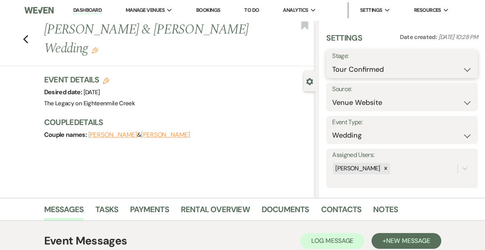
click at [359, 68] on select "Inquiry Follow Up Tour Requested Tour Confirmed Toured Proposal Sent Booked Lost" at bounding box center [402, 69] width 140 height 15
select select "5"
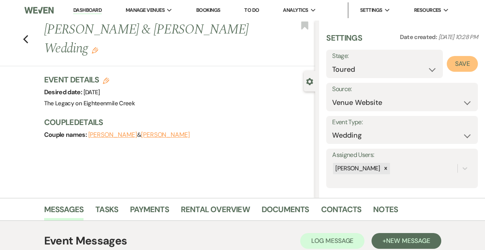
click at [455, 64] on button "Save" at bounding box center [462, 64] width 31 height 16
click at [105, 78] on use "button" at bounding box center [106, 81] width 6 height 6
select select "532"
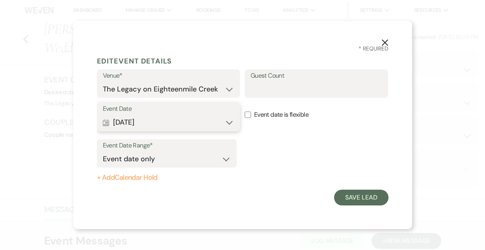
click at [163, 126] on button "Calendar Jan 16, 2027 Expand" at bounding box center [169, 123] width 132 height 16
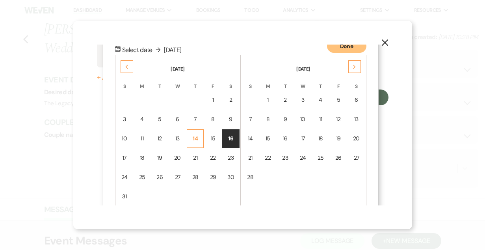
scroll to position [101, 0]
click at [357, 65] on div "Next" at bounding box center [354, 65] width 13 height 13
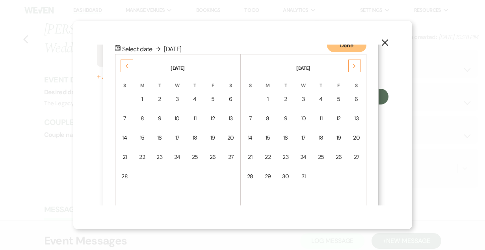
click at [357, 66] on div "Next" at bounding box center [354, 65] width 13 height 13
click at [354, 134] on div "17" at bounding box center [356, 138] width 7 height 8
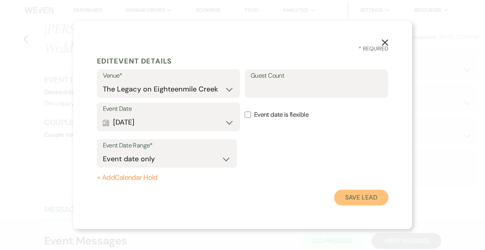
click at [358, 195] on button "Save Lead" at bounding box center [361, 198] width 54 height 16
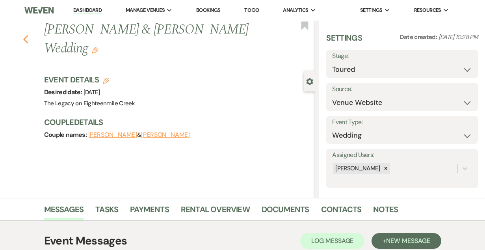
click at [25, 33] on button "Previous" at bounding box center [26, 38] width 6 height 11
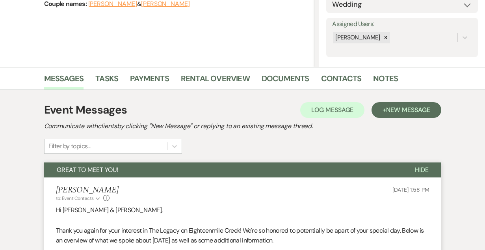
select select "5"
select select "8"
select select "9"
select select "8"
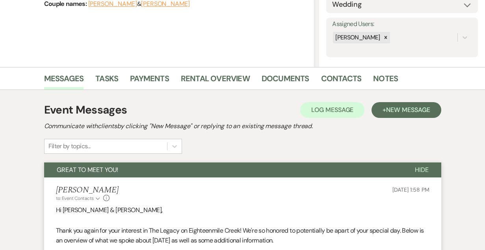
select select "10"
select select "8"
select select "3"
select select "8"
select select "10"
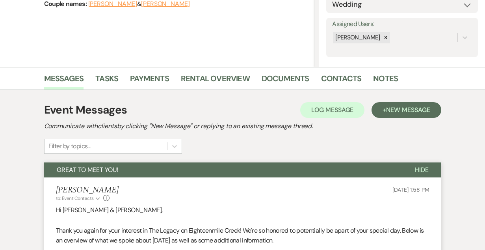
select select "8"
select select "5"
select select "8"
select select "2"
select select "8"
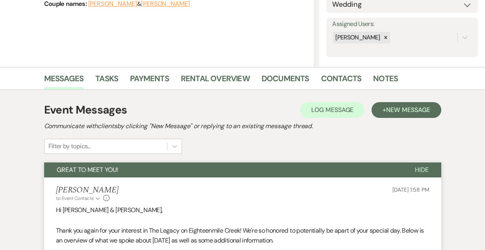
select select "5"
select select "8"
select select "10"
select select "8"
select select "10"
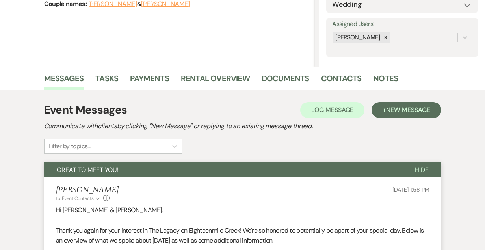
select select "8"
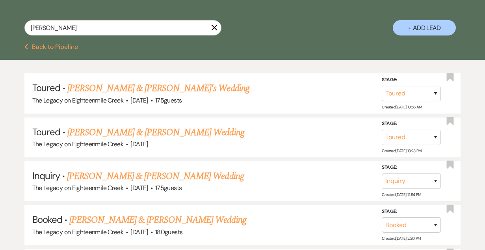
click at [217, 29] on icon "X" at bounding box center [214, 27] width 6 height 6
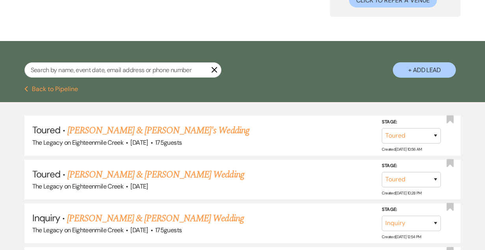
select select "4"
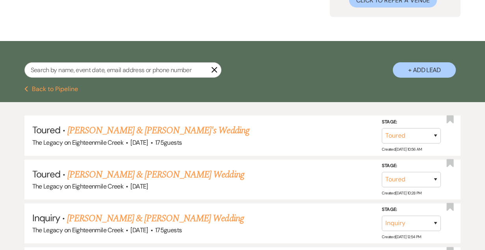
select select "4"
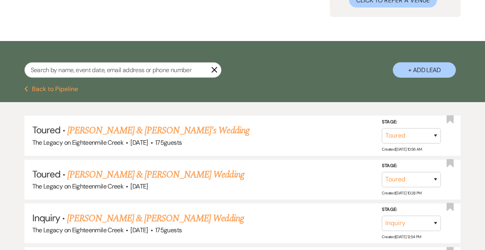
select select "4"
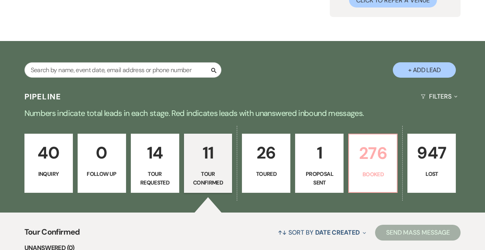
click at [376, 162] on p "276" at bounding box center [373, 153] width 38 height 26
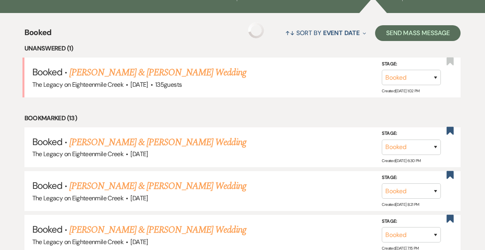
scroll to position [290, 0]
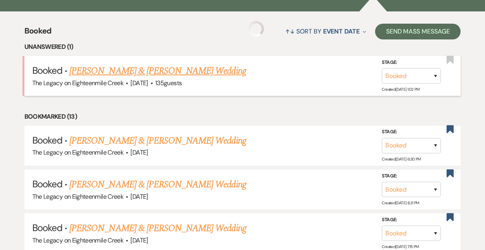
click at [140, 72] on link "[PERSON_NAME] & [PERSON_NAME] Wedding" at bounding box center [157, 71] width 177 height 14
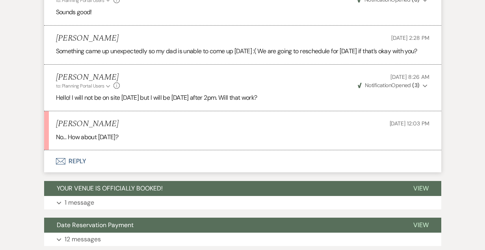
scroll to position [1147, 0]
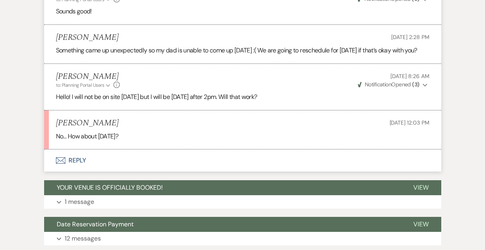
click at [73, 168] on button "Envelope Reply" at bounding box center [242, 160] width 397 height 22
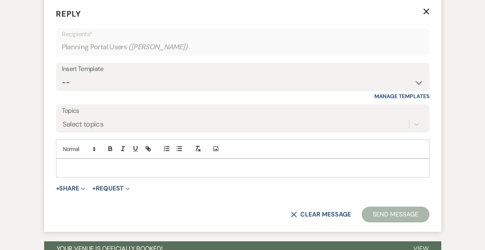
scroll to position [1298, 0]
click at [85, 172] on p at bounding box center [242, 167] width 361 height 9
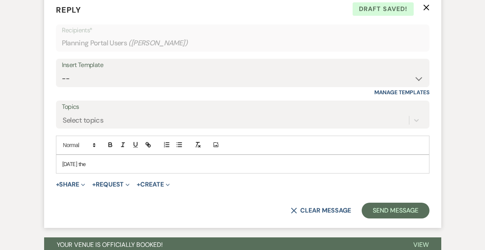
scroll to position [1302, 0]
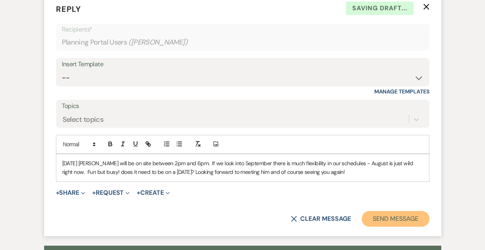
click at [388, 225] on button "Send Message" at bounding box center [395, 219] width 67 height 16
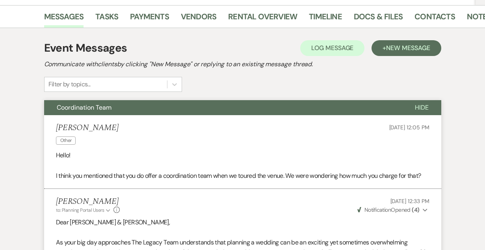
scroll to position [0, 0]
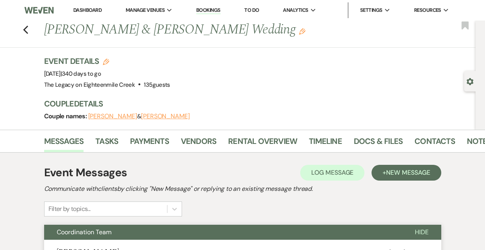
click at [87, 10] on link "Dashboard" at bounding box center [87, 10] width 28 height 7
select select "5"
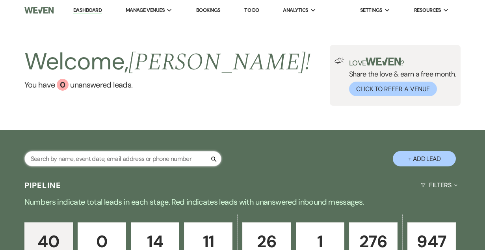
click at [106, 156] on input "text" at bounding box center [122, 158] width 197 height 15
type input "Jules"
select select "4"
select select "8"
select select "5"
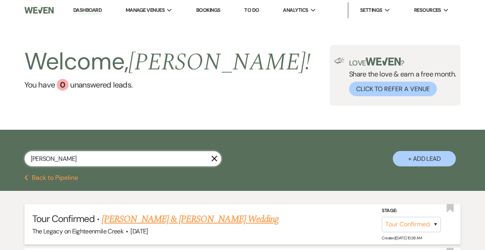
type input "Jules"
click at [204, 221] on link "Clayton Drew Deeds & Jules Calabrese's Wedding" at bounding box center [190, 219] width 177 height 14
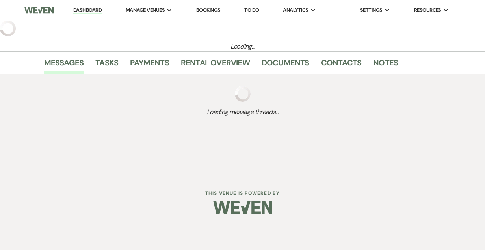
select select "4"
select select "5"
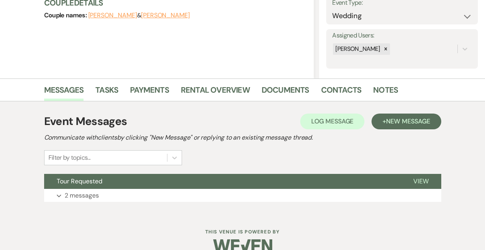
scroll to position [134, 0]
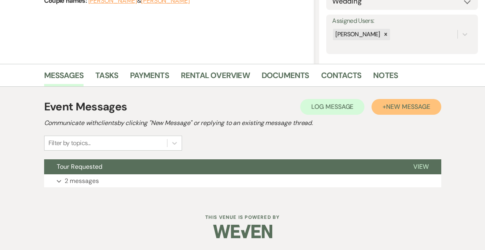
click at [389, 108] on span "New Message" at bounding box center [408, 106] width 44 height 8
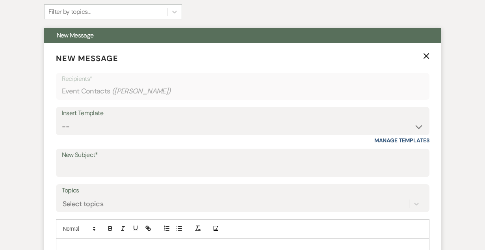
scroll to position [267, 0]
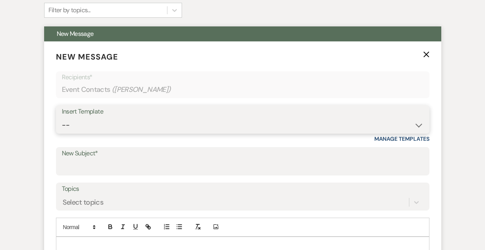
click at [195, 125] on select "-- Inquiry Follow Up- Just checking in :) Tour Date/Time Confirmation Proposal …" at bounding box center [243, 124] width 362 height 15
select select "904"
type input "Tour coming up!"
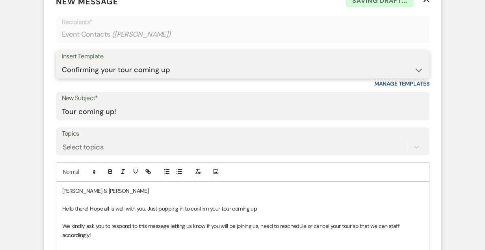
scroll to position [324, 0]
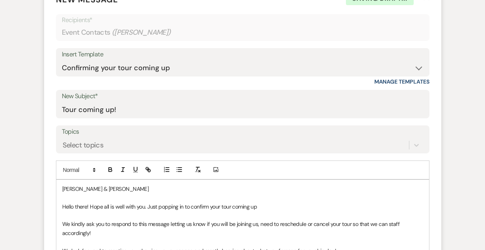
click at [273, 203] on p "Hello there! Hope all is well with you. Just popping in to confirm your tour co…" at bounding box center [242, 206] width 361 height 9
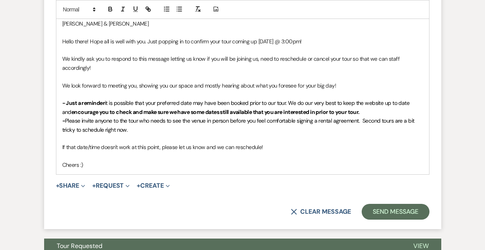
scroll to position [490, 0]
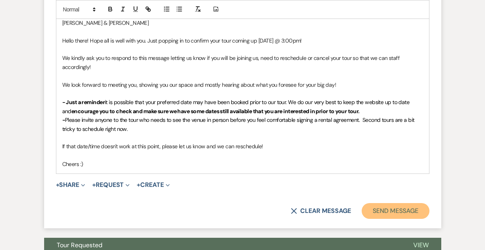
click at [404, 214] on button "Send Message" at bounding box center [395, 211] width 67 height 16
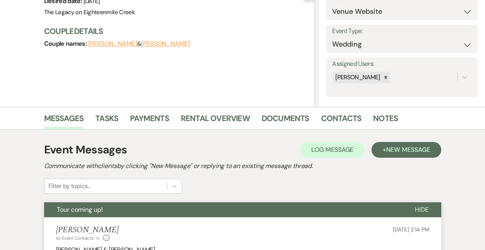
scroll to position [0, 0]
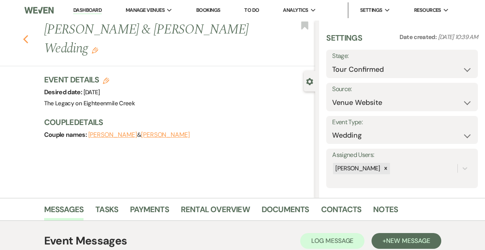
click at [24, 38] on use "button" at bounding box center [25, 39] width 5 height 9
select select "4"
select select "8"
select select "5"
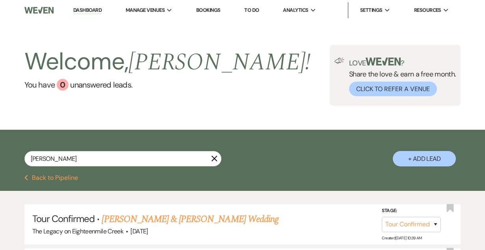
click at [215, 158] on use "button" at bounding box center [214, 159] width 6 height 6
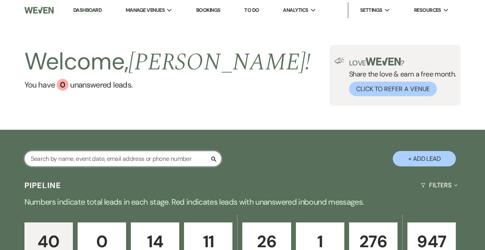
click at [71, 158] on input "text" at bounding box center [122, 158] width 197 height 15
type input "Marissa"
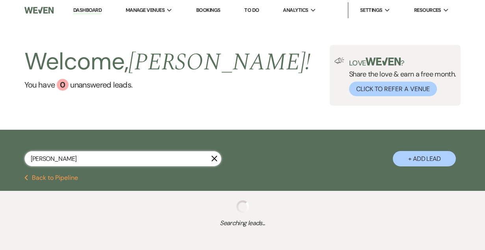
select select "4"
select select "8"
select select "6"
select select "8"
select select "7"
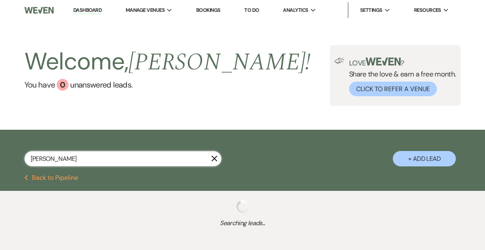
select select "8"
select select "5"
select select "8"
select select "5"
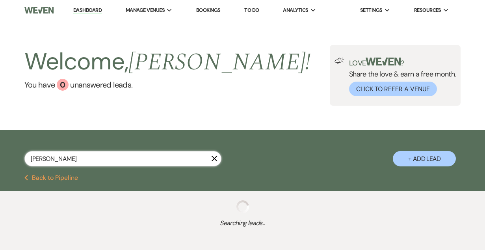
select select "8"
select select "11"
select select "8"
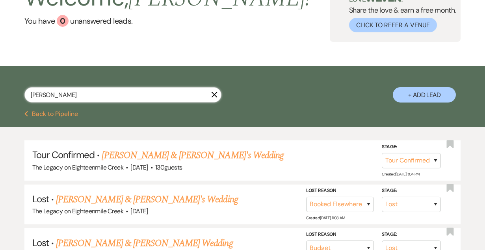
scroll to position [74, 0]
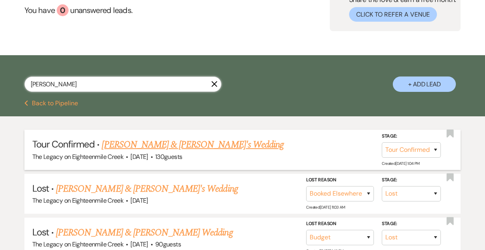
type input "Marissa"
click at [185, 147] on link "Nathan & Marissa's Wedding" at bounding box center [193, 145] width 182 height 14
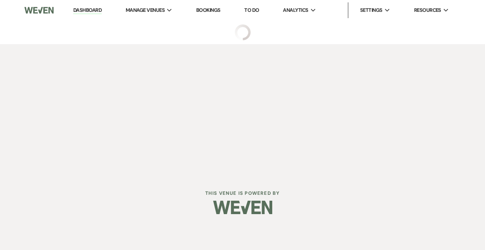
select select "4"
select select "5"
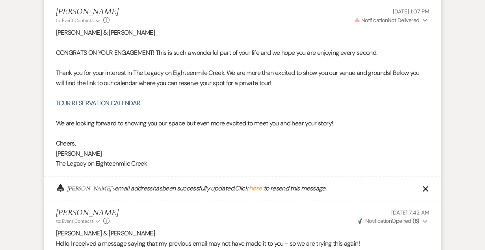
scroll to position [477, 0]
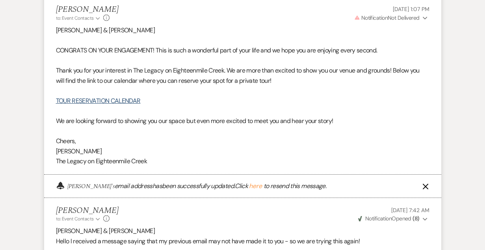
click at [424, 187] on use "button" at bounding box center [425, 187] width 6 height 6
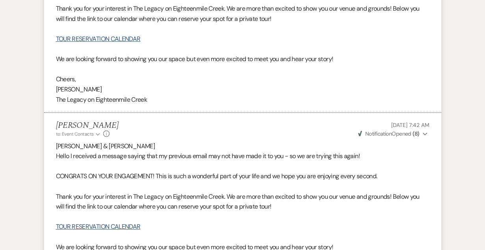
scroll to position [507, 0]
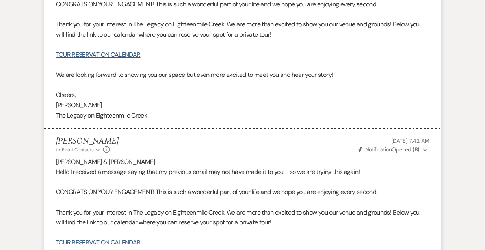
click at [427, 141] on span "Aug 14, 2025, 7:42 AM" at bounding box center [410, 140] width 38 height 7
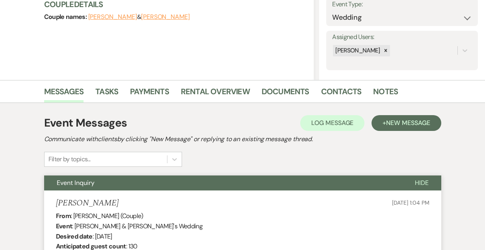
scroll to position [119, 0]
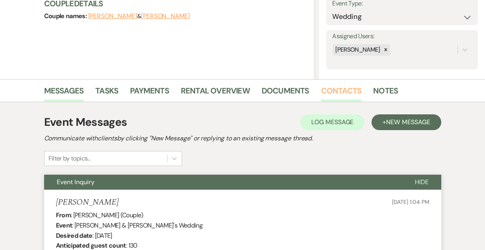
click at [334, 86] on link "Contacts" at bounding box center [341, 92] width 41 height 17
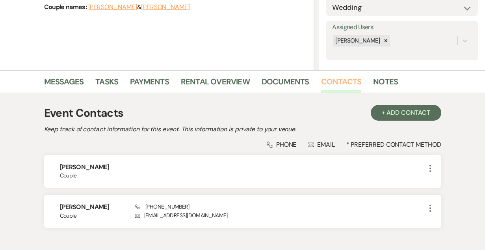
scroll to position [128, 0]
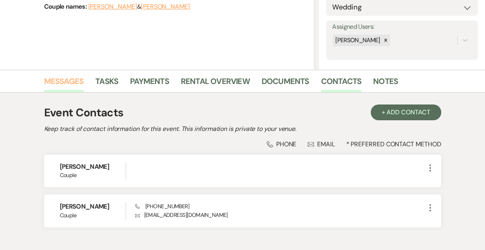
click at [71, 82] on link "Messages" at bounding box center [64, 83] width 40 height 17
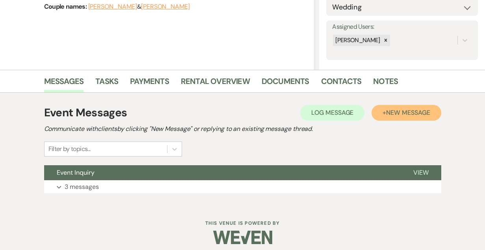
click at [386, 116] on span "New Message" at bounding box center [408, 112] width 44 height 8
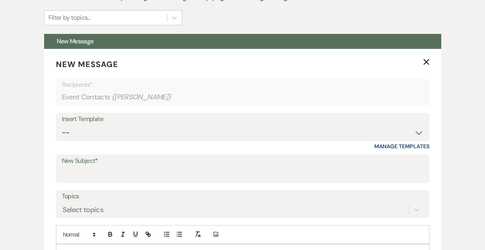
scroll to position [261, 0]
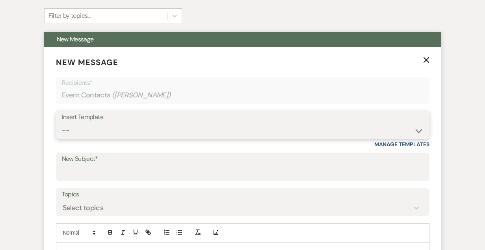
click at [237, 132] on select "-- Inquiry Follow Up- Just checking in :) Tour Date/Time Confirmation Proposal …" at bounding box center [243, 130] width 362 height 15
select select "904"
type input "Tour coming up!"
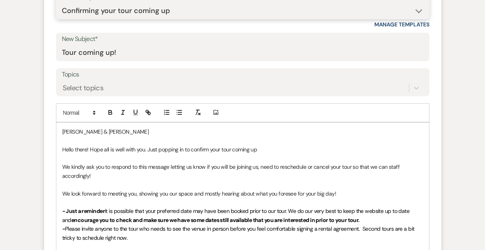
scroll to position [383, 0]
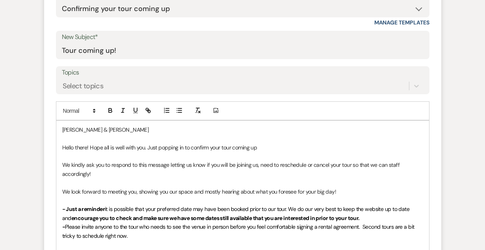
click at [264, 144] on p "Hello there! Hope all is well with you. Just popping in to confirm your tour co…" at bounding box center [242, 147] width 361 height 9
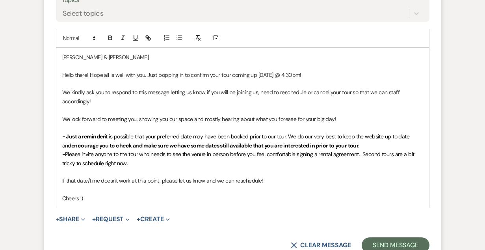
scroll to position [503, 0]
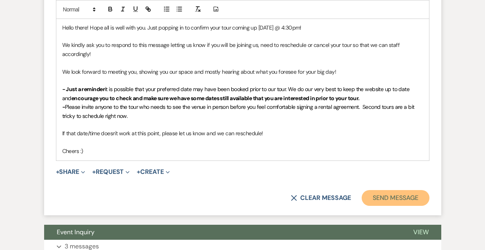
click at [381, 192] on button "Send Message" at bounding box center [395, 198] width 67 height 16
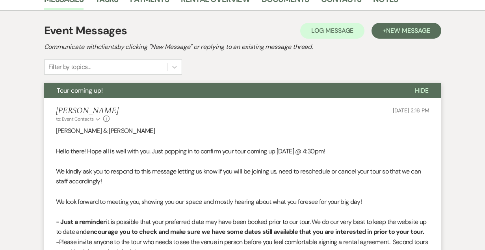
scroll to position [0, 0]
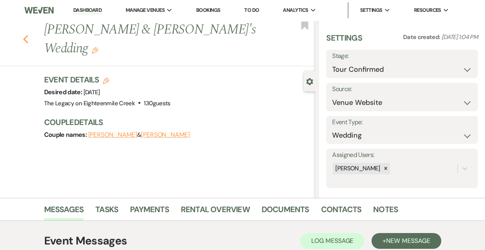
click at [26, 35] on use "button" at bounding box center [25, 39] width 5 height 9
select select "4"
select select "8"
select select "6"
select select "8"
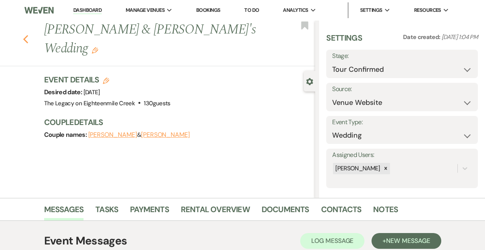
select select "7"
select select "8"
select select "5"
select select "8"
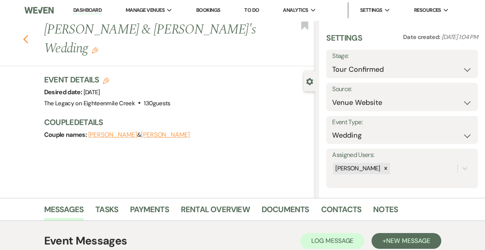
select select "5"
select select "8"
select select "11"
select select "8"
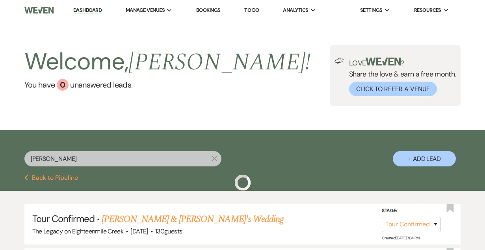
scroll to position [74, 0]
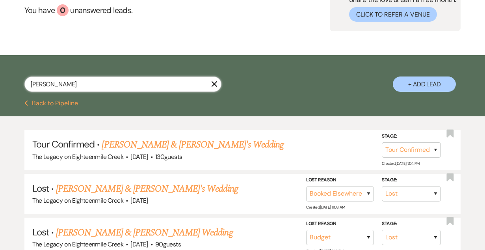
drag, startPoint x: 60, startPoint y: 85, endPoint x: 8, endPoint y: 72, distance: 53.4
click at [8, 72] on div "Marissa X + Add Lead" at bounding box center [242, 78] width 485 height 39
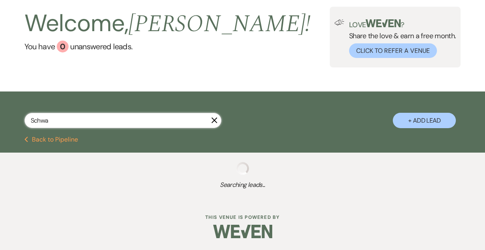
type input "Schwab"
select select "4"
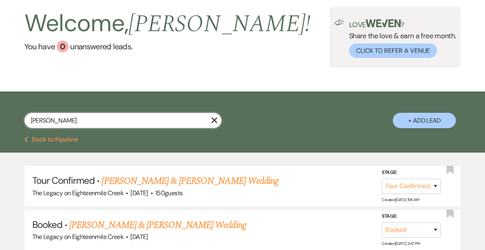
scroll to position [74, 0]
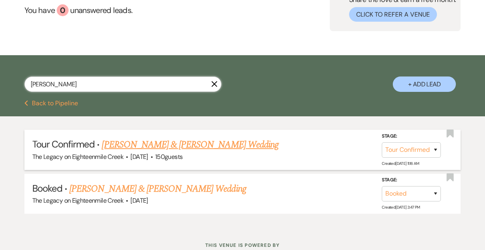
type input "Schwab"
click at [174, 144] on link "Samuel Kindron & Jennifer Schwab's Wedding" at bounding box center [190, 145] width 177 height 14
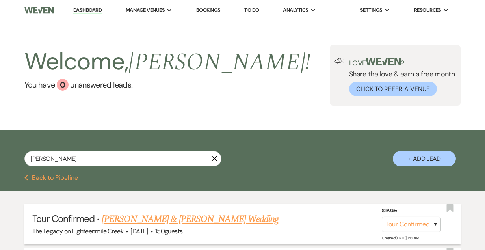
select select "4"
select select "5"
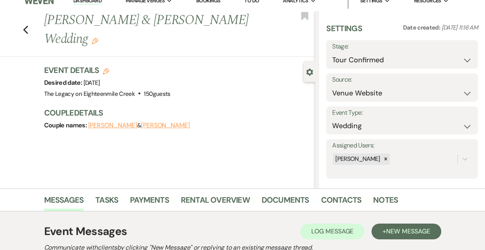
scroll to position [134, 0]
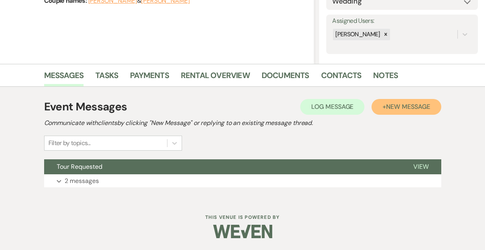
click at [395, 108] on span "New Message" at bounding box center [408, 106] width 44 height 8
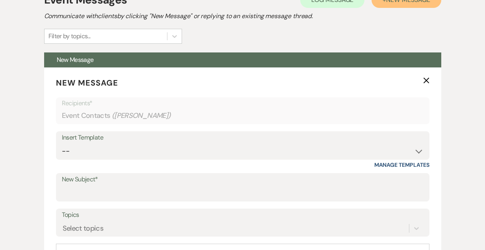
scroll to position [241, 0]
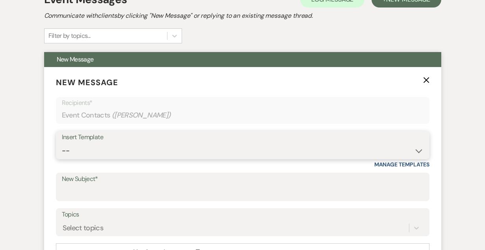
click at [154, 153] on select "-- Inquiry Follow Up- Just checking in :) Tour Date/Time Confirmation Proposal …" at bounding box center [243, 150] width 362 height 15
select select "904"
type input "Tour coming up!"
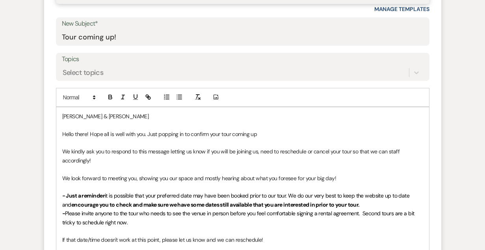
scroll to position [396, 0]
click at [282, 133] on p "Hello there! Hope all is well with you. Just popping in to confirm your tour co…" at bounding box center [242, 134] width 361 height 9
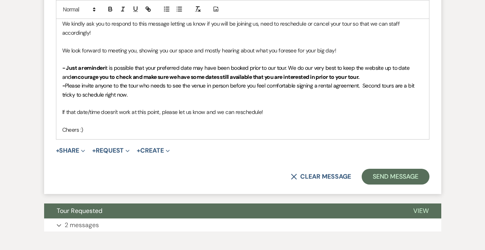
scroll to position [526, 0]
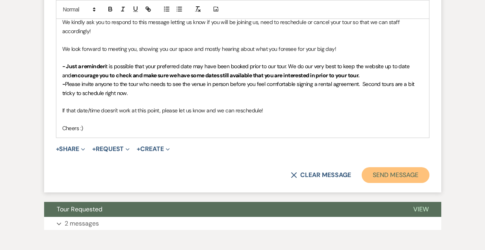
click at [413, 175] on button "Send Message" at bounding box center [395, 175] width 67 height 16
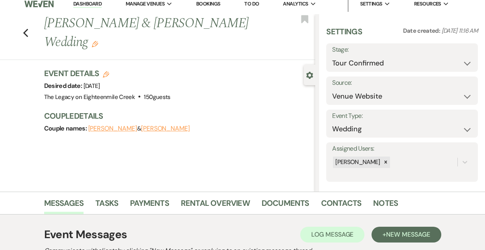
scroll to position [0, 0]
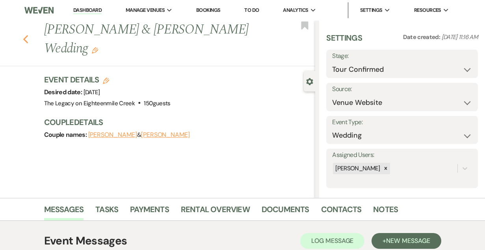
click at [25, 42] on icon "Previous" at bounding box center [26, 39] width 6 height 9
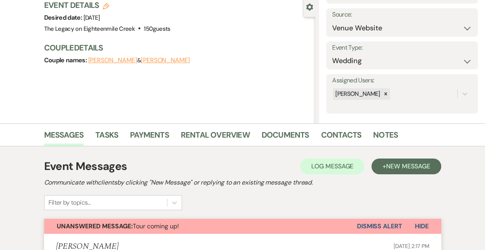
select select "4"
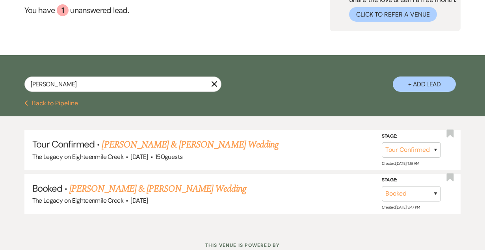
click at [214, 85] on use "button" at bounding box center [214, 84] width 6 height 6
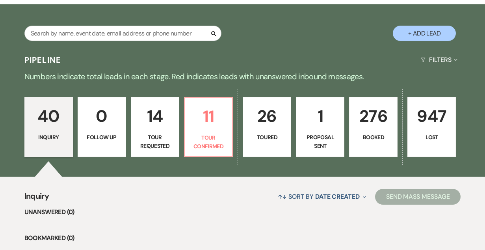
scroll to position [128, 0]
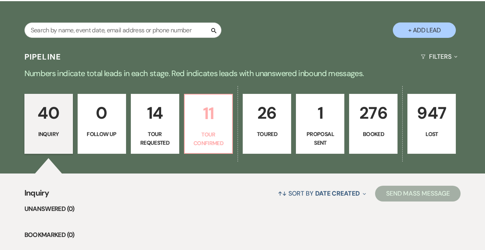
click at [209, 133] on p "Tour Confirmed" at bounding box center [209, 139] width 38 height 18
select select "4"
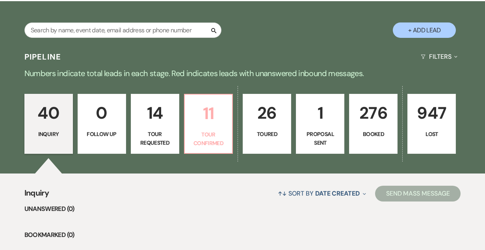
select select "4"
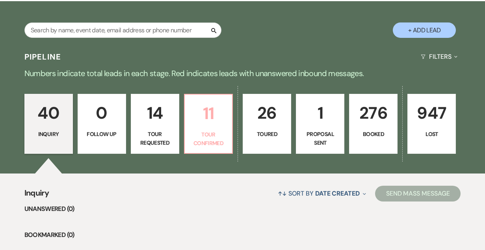
select select "4"
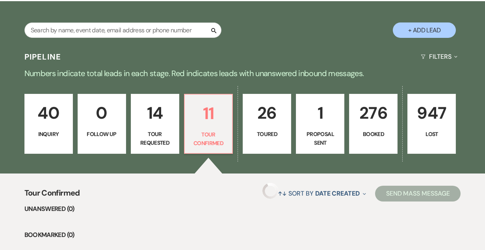
select select "4"
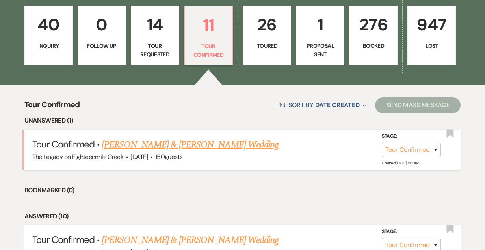
click at [219, 142] on link "Samuel Kindron & Jennifer Schwab's Wedding" at bounding box center [190, 145] width 177 height 14
select select "4"
select select "5"
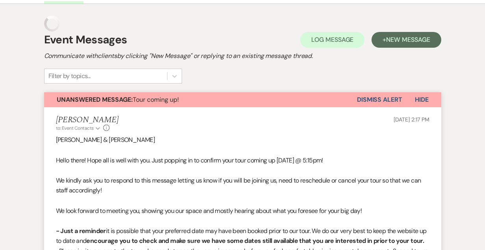
scroll to position [108, 0]
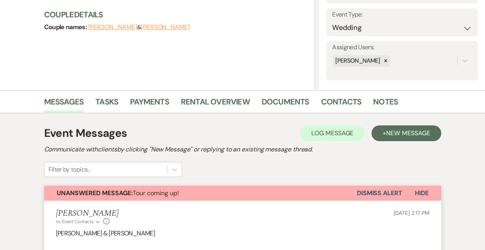
click at [378, 193] on button "Dismiss Alert" at bounding box center [379, 193] width 45 height 15
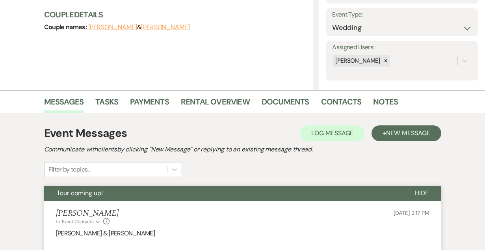
scroll to position [0, 0]
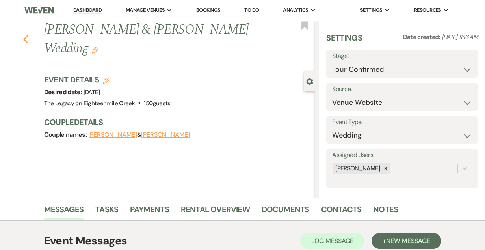
click at [25, 38] on use "button" at bounding box center [25, 39] width 5 height 9
select select "4"
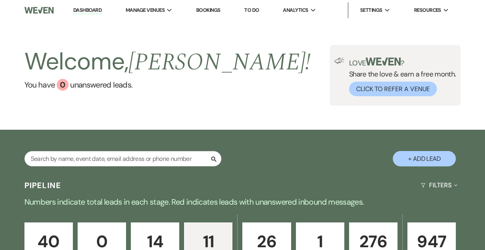
click at [207, 12] on link "Bookings" at bounding box center [208, 10] width 24 height 7
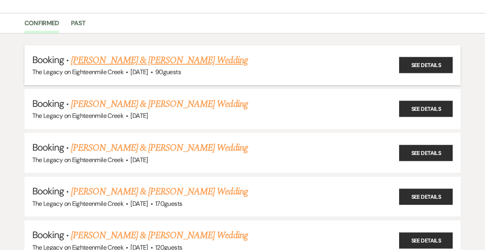
scroll to position [62, 0]
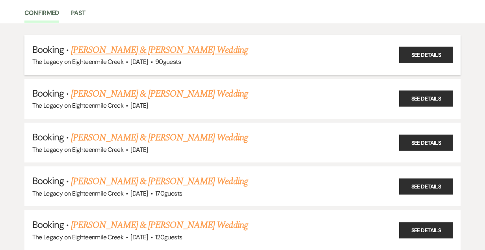
click at [158, 51] on link "[PERSON_NAME] & [PERSON_NAME] Wedding" at bounding box center [159, 50] width 177 height 14
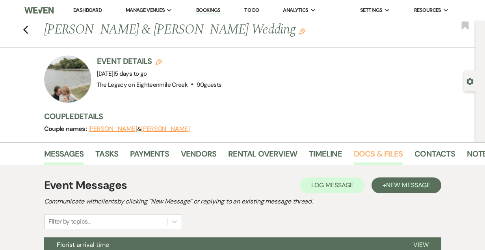
click at [374, 153] on link "Docs & Files" at bounding box center [378, 155] width 49 height 17
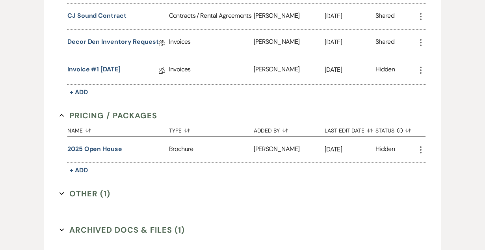
scroll to position [448, 0]
click at [81, 190] on button "Other (1) Expand" at bounding box center [84, 194] width 51 height 12
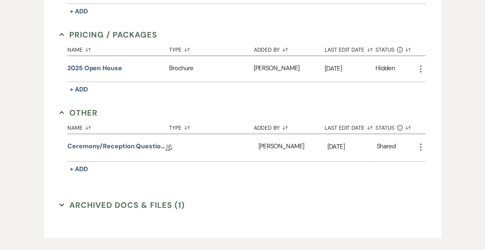
scroll to position [530, 0]
click at [125, 145] on link "Ceremony/Reception Questionnaire" at bounding box center [116, 147] width 98 height 12
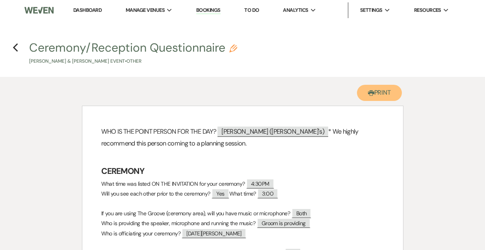
click at [381, 98] on button "Printer Print" at bounding box center [379, 93] width 45 height 16
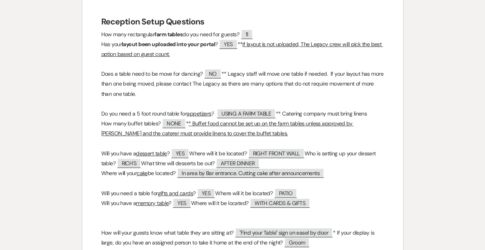
scroll to position [590, 0]
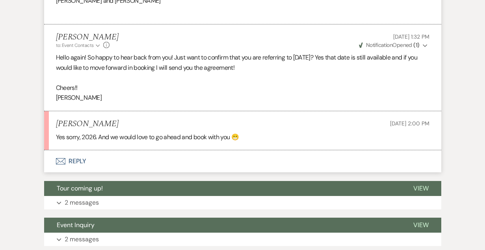
click at [85, 158] on button "Envelope Reply" at bounding box center [242, 161] width 397 height 22
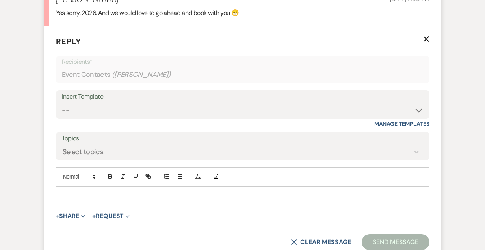
scroll to position [918, 0]
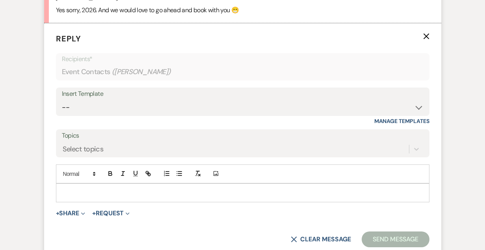
click at [155, 191] on p at bounding box center [242, 192] width 361 height 9
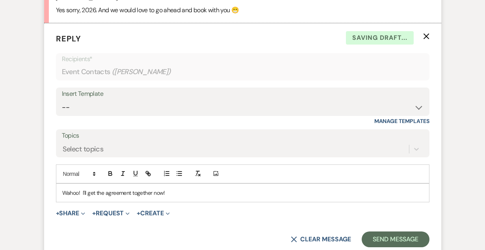
scroll to position [940, 0]
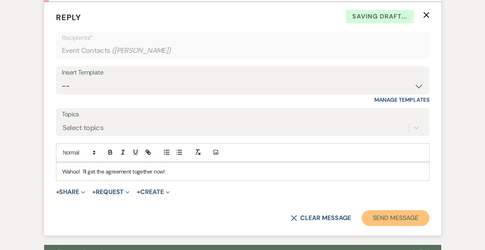
click at [372, 217] on button "Send Message" at bounding box center [395, 218] width 67 height 16
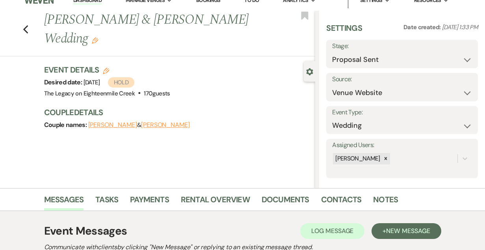
scroll to position [11, 0]
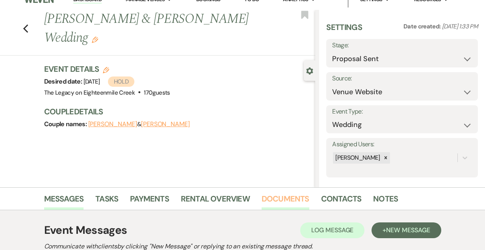
click at [283, 198] on link "Documents" at bounding box center [286, 200] width 48 height 17
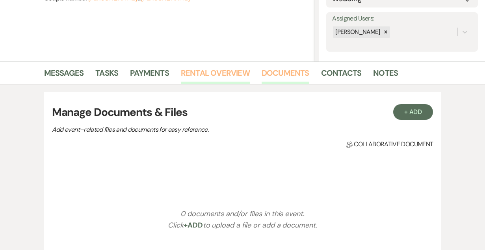
scroll to position [138, 0]
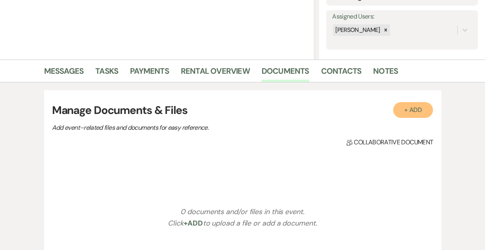
click at [414, 109] on button "+ Add" at bounding box center [413, 110] width 40 height 16
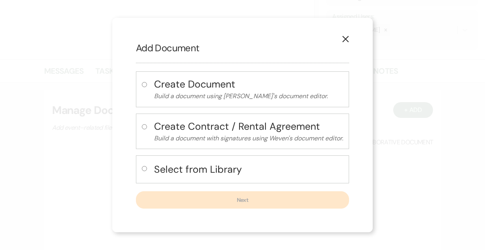
click at [225, 165] on h4 "Select from Library" at bounding box center [248, 169] width 189 height 14
radio input "true"
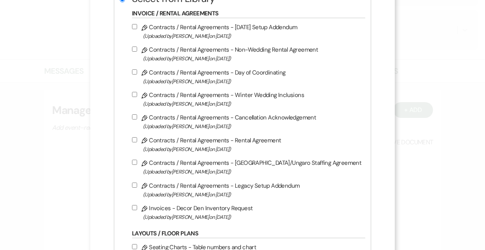
scroll to position [150, 0]
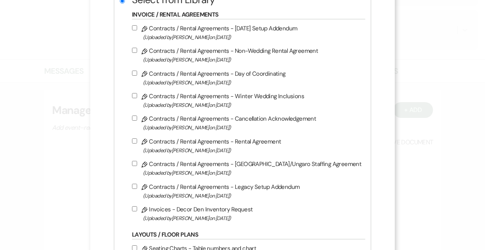
click at [137, 143] on input "Pencil Contracts / Rental Agreements - Rental Agreement (Uploaded by Bridgette …" at bounding box center [134, 140] width 5 height 5
checkbox input "true"
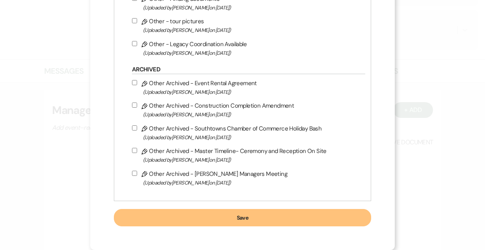
click at [278, 218] on button "Save" at bounding box center [242, 217] width 257 height 17
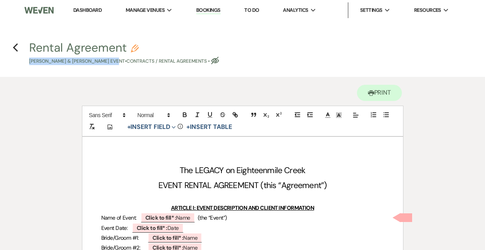
drag, startPoint x: 26, startPoint y: 60, endPoint x: 116, endPoint y: 63, distance: 90.3
click at [116, 63] on span "Rental Agreement Pencil Adam Plewik & Stella Bialaszewski's Event • Contracts /…" at bounding box center [242, 53] width 437 height 23
copy p "Adam Plewik & Stella Bialaszewski"
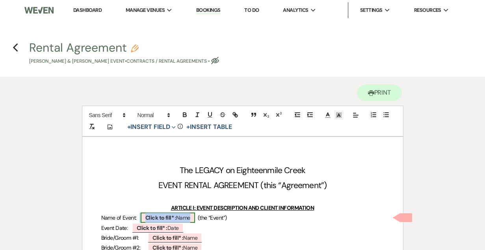
click at [165, 221] on span "Click to fill* : Name" at bounding box center [168, 217] width 54 height 10
select select "owner"
select select "Name"
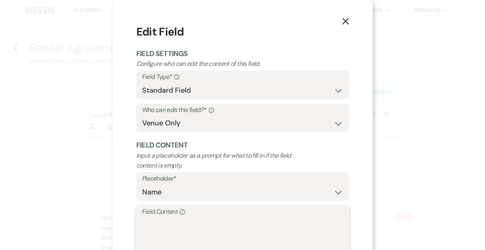
click at [174, 237] on textarea "Field Content Info" at bounding box center [242, 236] width 201 height 39
paste textarea "Adam Plewik & Stella Bialaszewski"
drag, startPoint x: 164, startPoint y: 222, endPoint x: 84, endPoint y: 219, distance: 80.1
click at [84, 219] on div "X Edit Field Field Settings Configure who can edit the content of this field. F…" at bounding box center [242, 125] width 485 height 250
drag, startPoint x: 163, startPoint y: 223, endPoint x: 189, endPoint y: 223, distance: 26.0
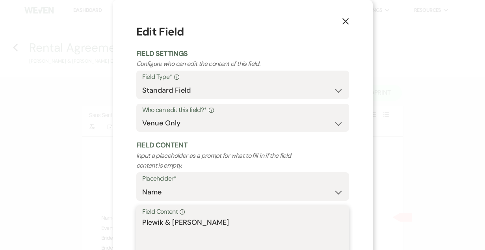
click at [189, 223] on textarea "Plewik & Stella Bialaszewski" at bounding box center [242, 236] width 201 height 39
click at [213, 223] on textarea "Plewik Bialaszewski" at bounding box center [242, 236] width 201 height 39
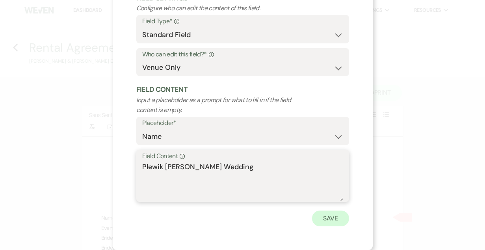
type textarea "Plewik Bialaszewski Wedding"
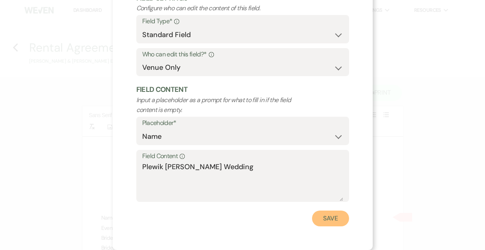
click at [325, 221] on button "Save" at bounding box center [330, 218] width 37 height 16
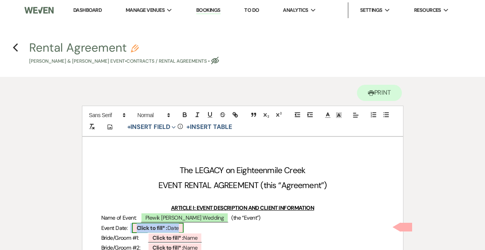
click at [151, 228] on b "Click to fill* :" at bounding box center [152, 227] width 31 height 7
select select "owner"
select select "Date"
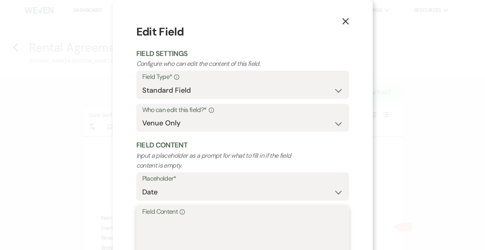
click at [159, 230] on textarea "Field Content Info" at bounding box center [242, 236] width 201 height 39
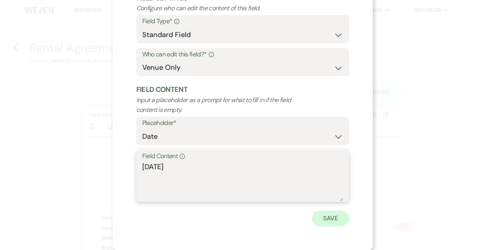
type textarea "Sunday September 20, 2026"
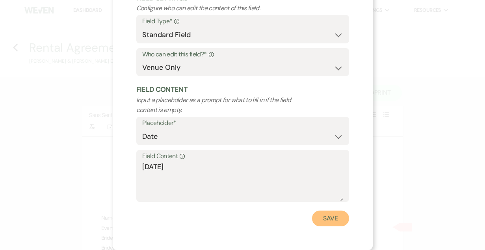
click at [321, 219] on button "Save" at bounding box center [330, 218] width 37 height 16
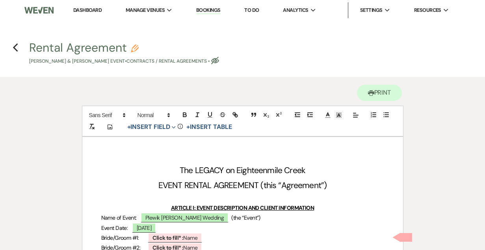
scroll to position [46, 0]
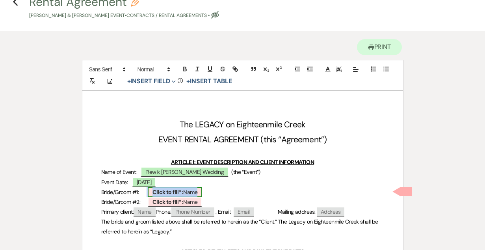
click at [178, 189] on b "Click to fill* :" at bounding box center [167, 191] width 31 height 7
select select "owner"
select select "Name"
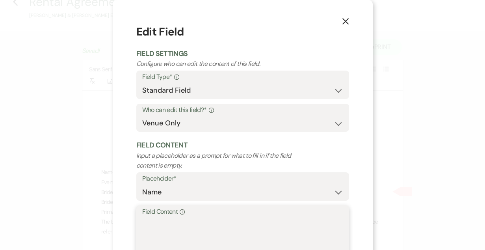
click at [170, 225] on textarea "Field Content Info" at bounding box center [242, 236] width 201 height 39
paste textarea "Adam Plewik & Stella Bialaszewski"
drag, startPoint x: 194, startPoint y: 222, endPoint x: 70, endPoint y: 214, distance: 124.4
click at [70, 214] on div "X Edit Field Field Settings Configure who can edit the content of this field. F…" at bounding box center [242, 125] width 485 height 250
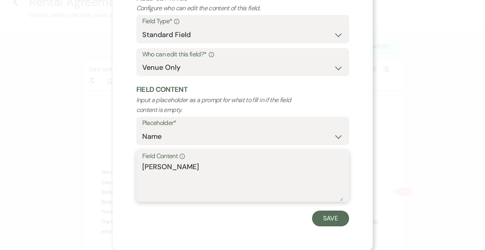
scroll to position [55, 0]
type textarea "[PERSON_NAME]"
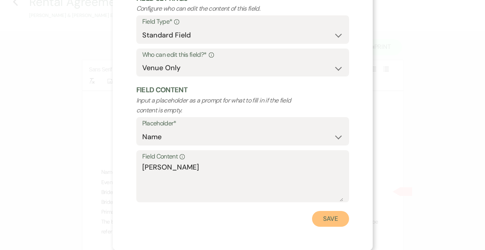
click at [329, 219] on button "Save" at bounding box center [330, 219] width 37 height 16
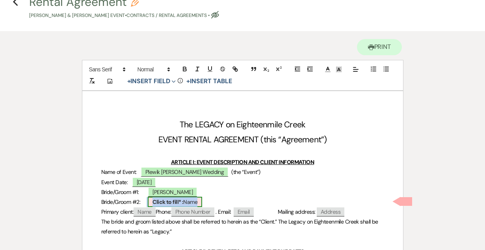
click at [181, 204] on span "Click to fill* : Name" at bounding box center [175, 202] width 54 height 10
select select "owner"
select select "Name"
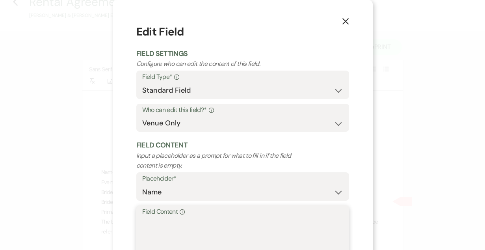
click at [180, 232] on textarea "Field Content Info" at bounding box center [242, 236] width 201 height 39
paste textarea "Adam Plewik & Stella Bialaszewski"
drag, startPoint x: 184, startPoint y: 223, endPoint x: 325, endPoint y: 240, distance: 142.0
click at [325, 240] on textarea "Adam Plewik & Stella Bialaszewski" at bounding box center [242, 236] width 201 height 39
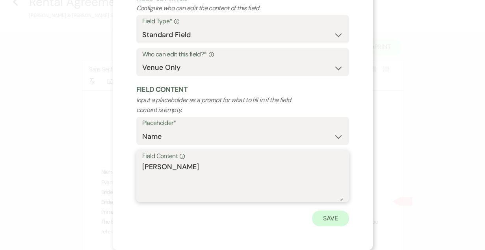
type textarea "[PERSON_NAME]"
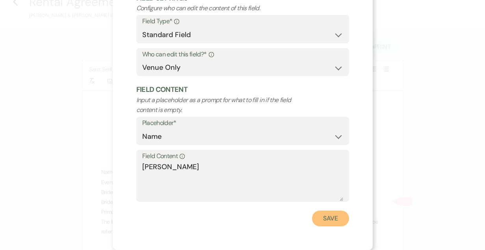
click at [334, 222] on button "Save" at bounding box center [330, 218] width 37 height 16
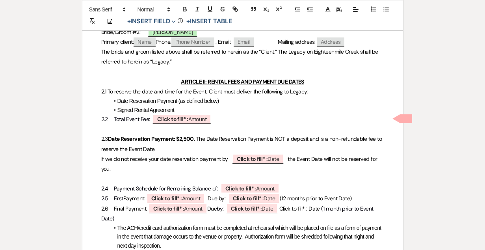
scroll to position [215, 0]
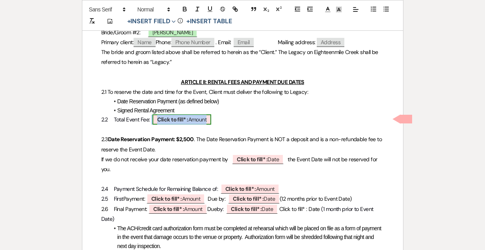
click at [164, 119] on b "Click to fill* :" at bounding box center [172, 119] width 31 height 7
select select "owner"
select select "Amount"
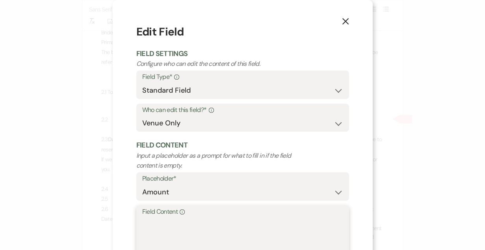
click at [162, 222] on textarea "Field Content Info" at bounding box center [242, 236] width 201 height 39
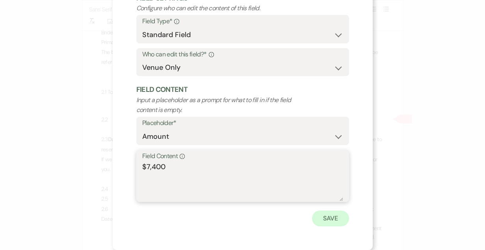
type textarea "$7,400"
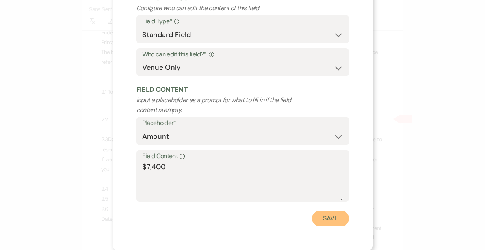
click at [325, 217] on button "Save" at bounding box center [330, 218] width 37 height 16
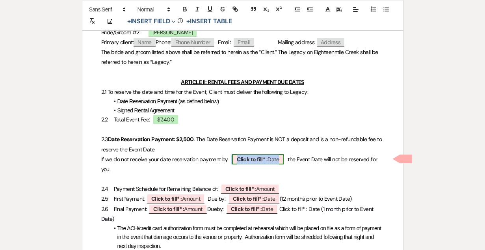
click at [250, 160] on b "Click to fill* :" at bounding box center [252, 159] width 31 height 7
select select "owner"
select select "Date"
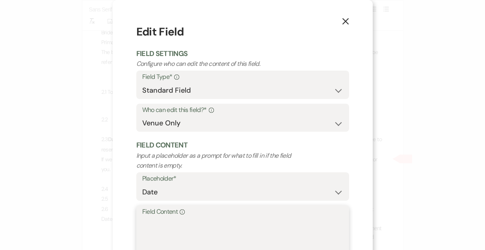
click at [201, 224] on textarea "Field Content Info" at bounding box center [242, 236] width 201 height 39
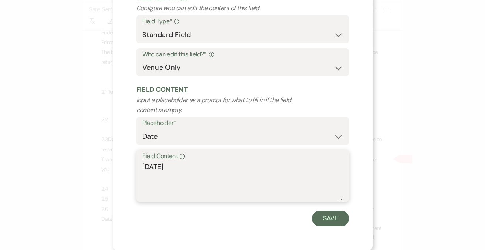
scroll to position [54, 0]
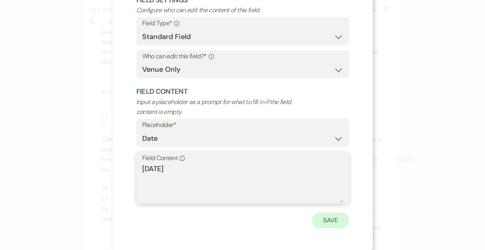
type textarea "August 24, 2025"
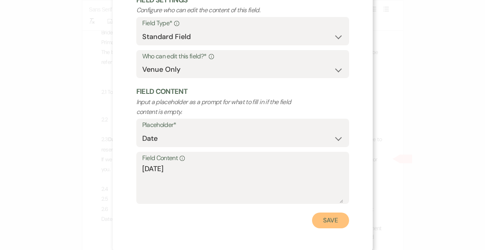
click at [322, 216] on button "Save" at bounding box center [330, 220] width 37 height 16
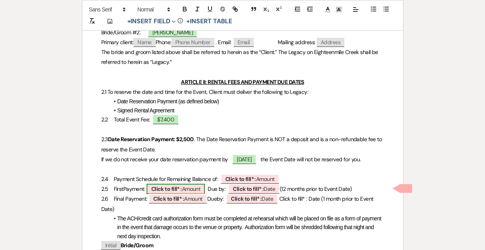
click at [184, 193] on span "Click to fill* : Amount" at bounding box center [176, 189] width 59 height 10
select select "owner"
select select "Amount"
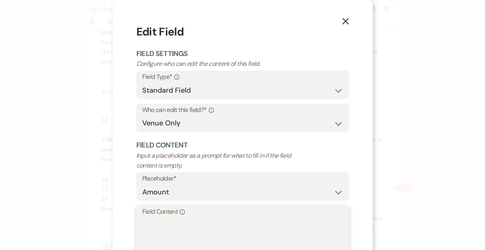
click at [173, 235] on textarea "Field Content Info" at bounding box center [242, 236] width 201 height 39
type textarea "$2,700"
click at [359, 164] on div "X Edit Field Field Settings Configure who can edit the content of this field. F…" at bounding box center [243, 152] width 260 height 305
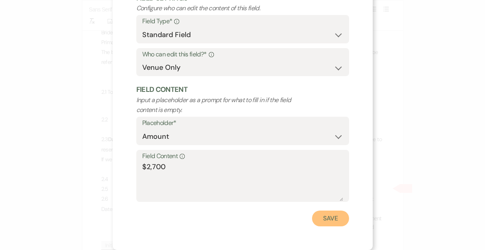
click at [326, 219] on button "Save" at bounding box center [330, 218] width 37 height 16
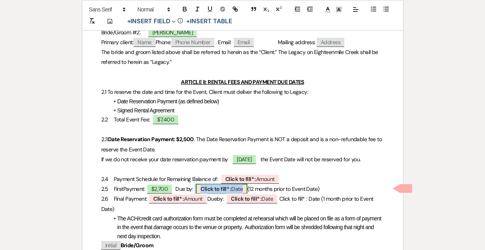
click at [229, 192] on b "Click to fill* :" at bounding box center [216, 188] width 31 height 7
select select "owner"
select select "Date"
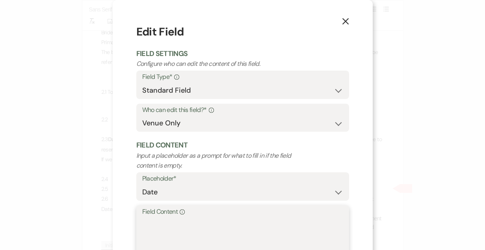
click at [196, 228] on textarea "Field Content Info" at bounding box center [242, 236] width 201 height 39
type textarea "D"
type textarea "N"
type textarea "December 20, 2025"
click at [355, 190] on div "X Edit Field Field Settings Configure who can edit the content of this field. F…" at bounding box center [243, 152] width 260 height 305
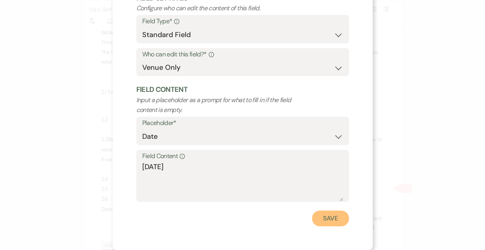
click at [327, 220] on button "Save" at bounding box center [330, 218] width 37 height 16
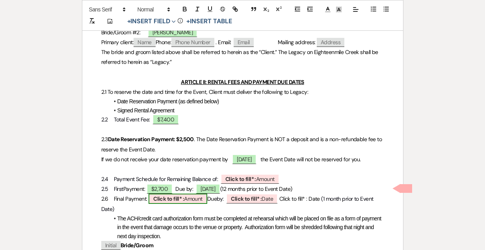
click at [171, 204] on span "Click to fill* : Amount" at bounding box center [178, 198] width 59 height 10
select select "owner"
select select "Amount"
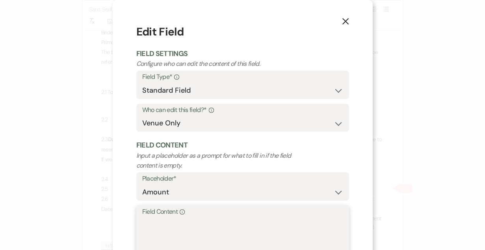
click at [167, 228] on textarea "Field Content Info" at bounding box center [242, 236] width 201 height 39
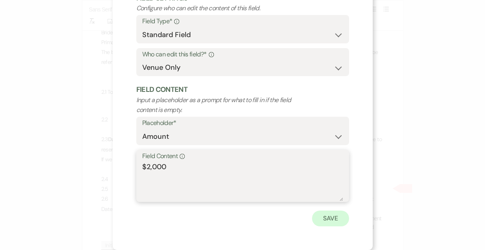
type textarea "$2,000"
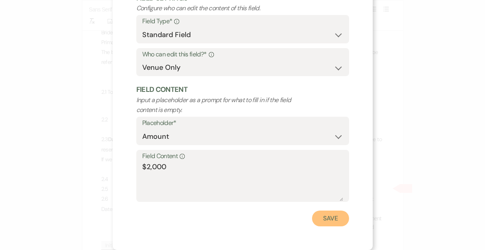
click at [324, 221] on button "Save" at bounding box center [330, 218] width 37 height 16
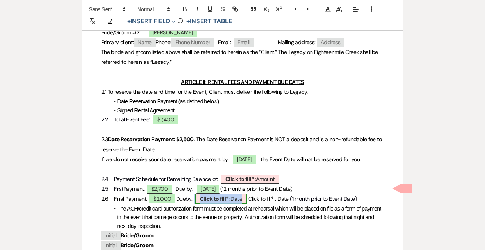
click at [230, 202] on b "Click to fill* :" at bounding box center [215, 198] width 31 height 7
select select "owner"
select select "Date"
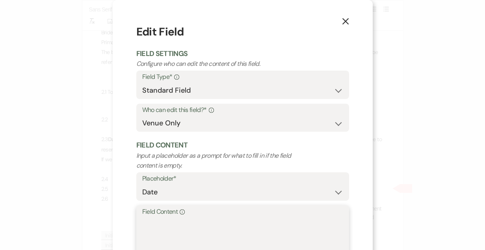
click at [184, 225] on textarea "Field Content Info" at bounding box center [242, 236] width 201 height 39
type textarea "August 20, 2026"
click at [361, 222] on div "X Edit Field Field Settings Configure who can edit the content of this field. F…" at bounding box center [243, 152] width 260 height 305
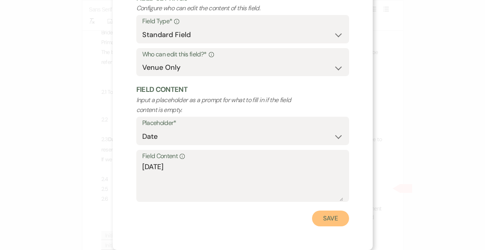
click at [320, 214] on button "Save" at bounding box center [330, 218] width 37 height 16
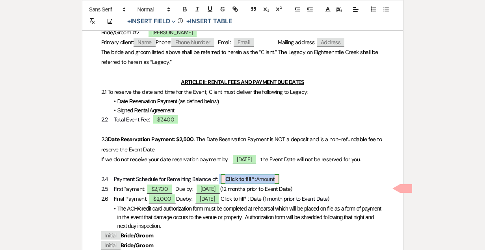
click at [238, 182] on b "Click to fill* :" at bounding box center [240, 178] width 31 height 7
select select "owner"
select select "Amount"
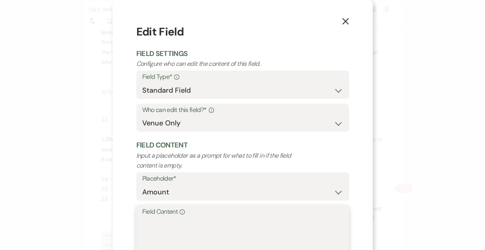
click at [181, 229] on textarea "Field Content Info" at bounding box center [242, 236] width 201 height 39
type textarea "$4,700"
click at [362, 187] on div "X Edit Field Field Settings Configure who can edit the content of this field. F…" at bounding box center [243, 152] width 260 height 305
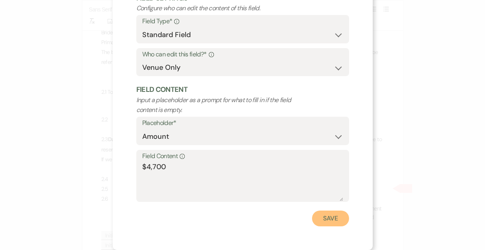
click at [332, 216] on button "Save" at bounding box center [330, 218] width 37 height 16
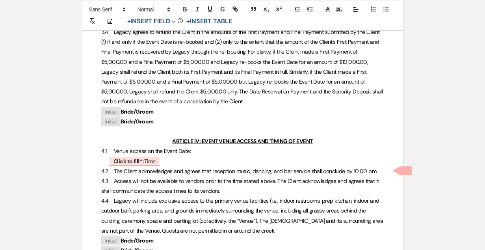
scroll to position [541, 0]
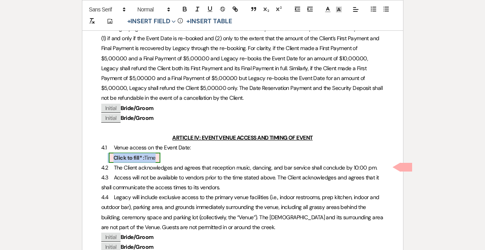
click at [137, 161] on b "Click to fill* :" at bounding box center [128, 157] width 31 height 7
select select "owner"
select select "Time"
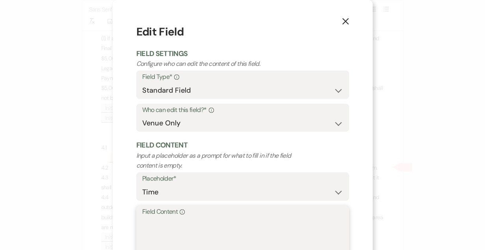
click at [184, 223] on textarea "Field Content Info" at bounding box center [242, 236] width 201 height 39
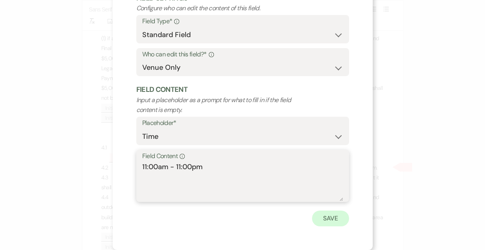
type textarea "11:00am - 11:00pm"
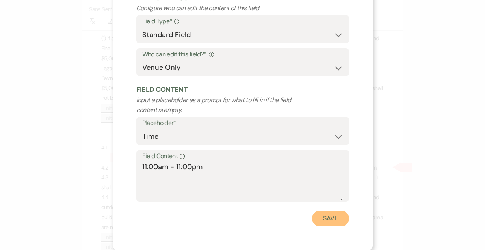
click at [315, 213] on button "Save" at bounding box center [330, 218] width 37 height 16
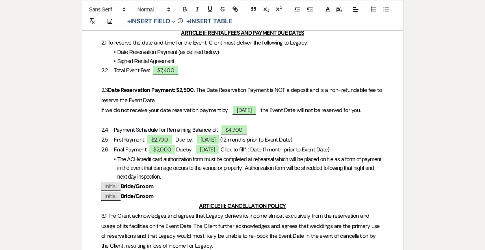
scroll to position [0, 0]
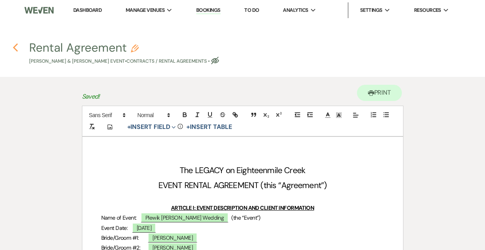
click at [16, 45] on use "button" at bounding box center [15, 47] width 5 height 9
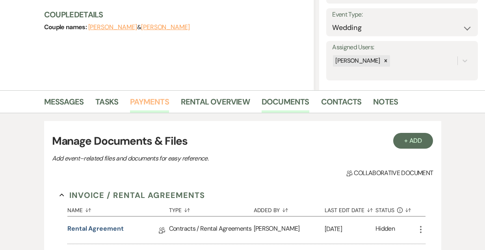
click at [150, 103] on link "Payments" at bounding box center [149, 103] width 39 height 17
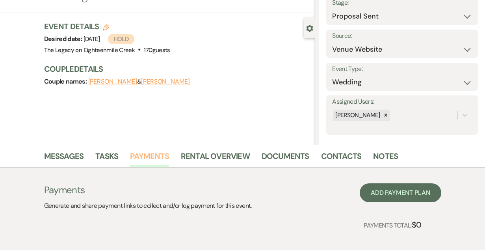
scroll to position [93, 0]
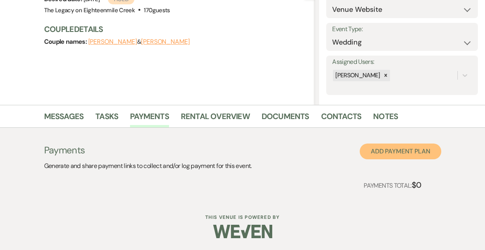
click at [391, 149] on button "Add Payment Plan" at bounding box center [401, 151] width 82 height 16
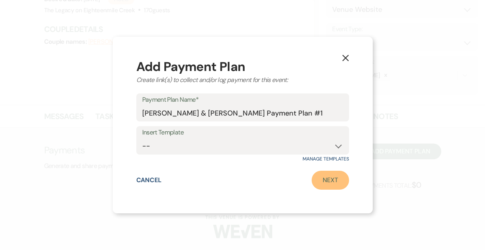
click at [329, 177] on link "Next" at bounding box center [330, 180] width 37 height 19
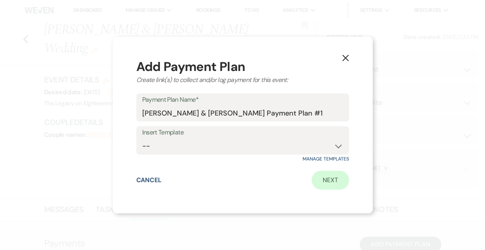
select select "2"
select select "percentage"
select select "false"
select select "client"
select select "weeks"
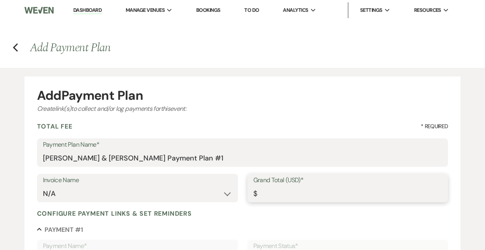
click at [297, 197] on input "Grand Total (USD)*" at bounding box center [347, 193] width 189 height 15
type input "7"
type input "7.00"
type input "74"
type input "74.00"
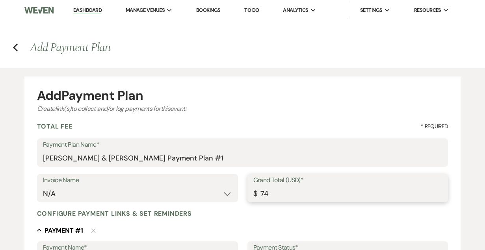
type input "740"
type input "740.00"
type input "7400"
type input "7400.00"
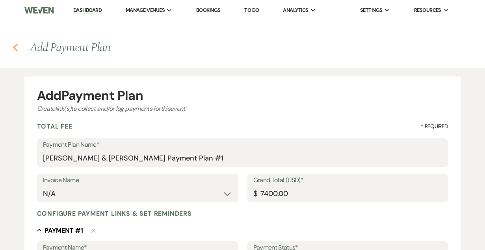
click at [14, 46] on use "button" at bounding box center [15, 47] width 5 height 9
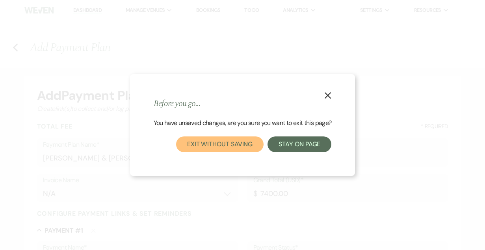
click at [216, 140] on button "Exit without saving" at bounding box center [219, 144] width 87 height 16
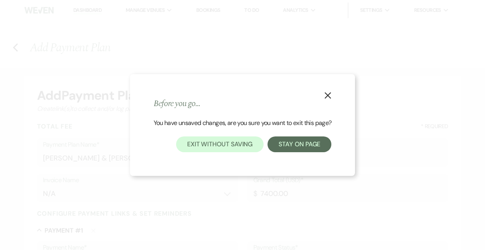
select select "6"
select select "5"
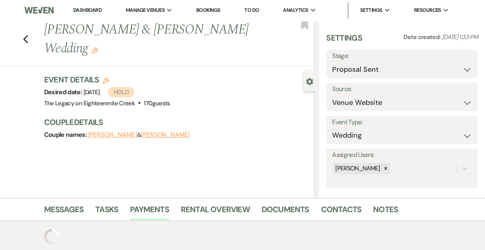
scroll to position [53, 0]
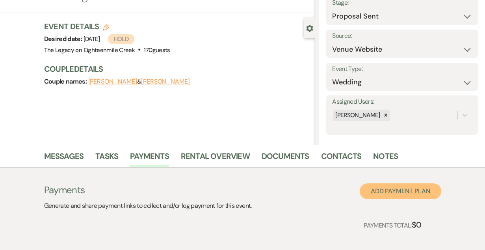
click at [403, 191] on button "Add Payment Plan" at bounding box center [401, 191] width 82 height 16
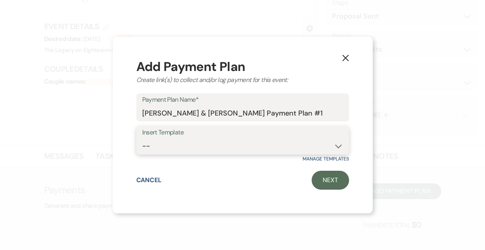
click at [207, 147] on select "-- Saturday weddings Friday Wedding Day of Coordinating" at bounding box center [242, 145] width 201 height 15
select select "192"
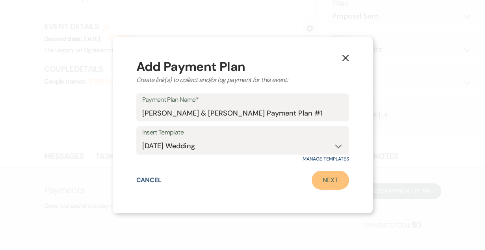
click at [327, 184] on link "Next" at bounding box center [330, 180] width 37 height 19
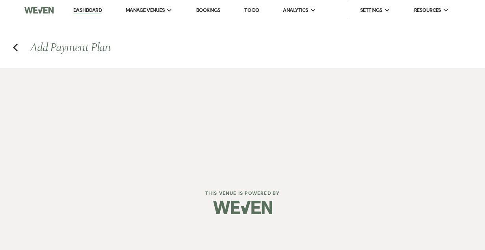
select select "2"
select select "flat"
select select "true"
select select "client"
select select "days"
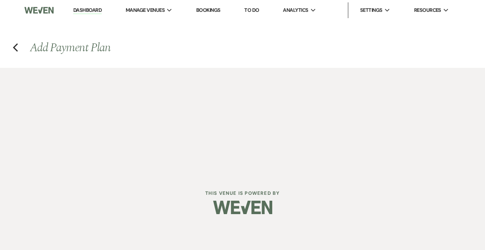
select select "2"
select select "flat"
select select "true"
select select "client"
select select "daily"
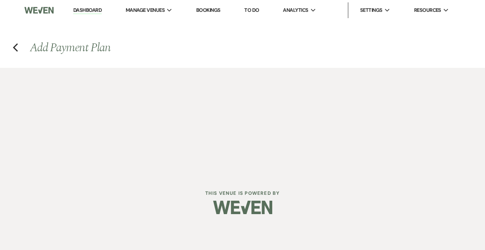
select select "weeks"
select select "complete"
select select "2"
select select "flat"
select select "true"
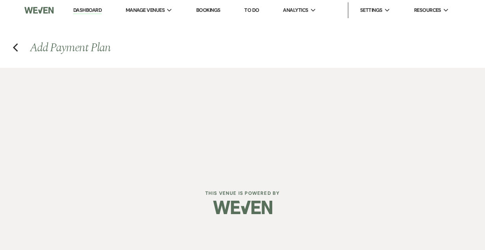
select select "client"
select select "daily"
select select "weeks"
select select "complete"
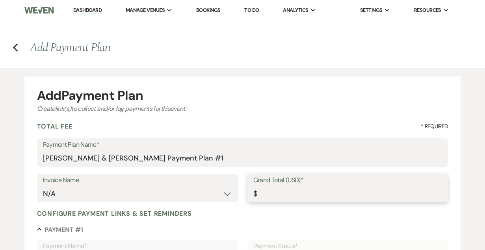
click at [280, 191] on input "Grand Total (USD)*" at bounding box center [347, 193] width 189 height 15
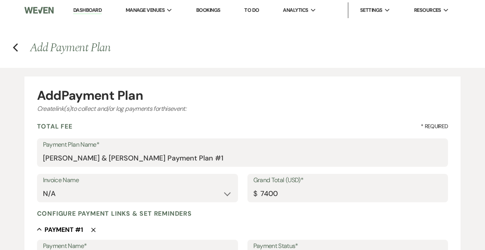
type input "7400.00"
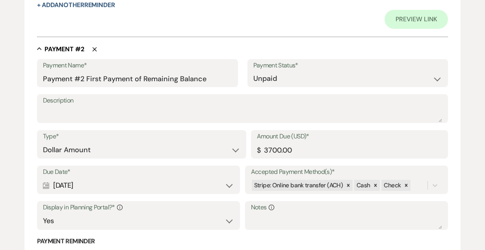
scroll to position [485, 0]
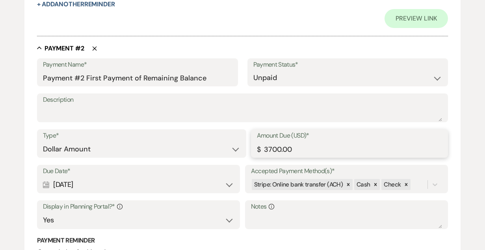
click at [269, 146] on input "3700.00" at bounding box center [350, 148] width 186 height 15
type input "2700.00"
click at [86, 184] on div "Calendar Sep 20, 2025 Expand" at bounding box center [138, 184] width 191 height 15
select select "month"
select select "beforeEventDate"
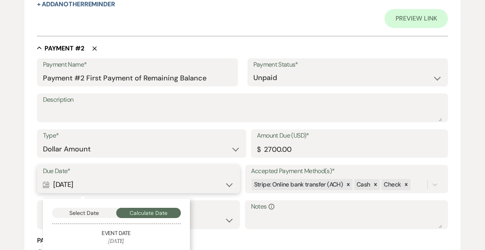
click at [95, 210] on button "Select Date" at bounding box center [84, 213] width 65 height 10
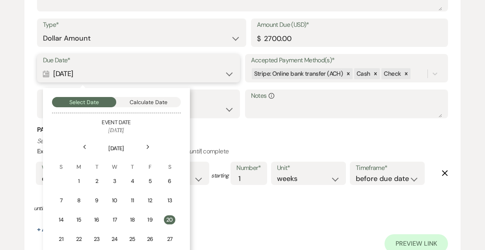
scroll to position [600, 0]
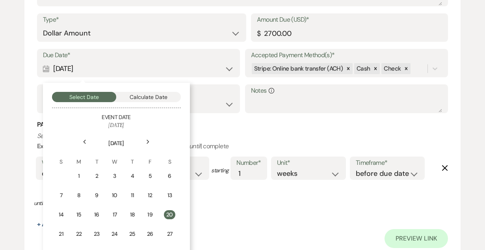
click at [146, 141] on icon "Next" at bounding box center [148, 141] width 4 height 5
click at [170, 210] on div "20" at bounding box center [170, 214] width 7 height 8
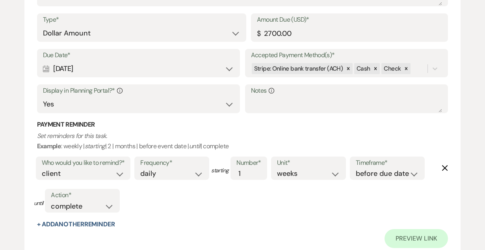
click at [268, 214] on div "Who would you like to remind?* client venue both Frequency* once daily weekly m…" at bounding box center [238, 186] width 408 height 65
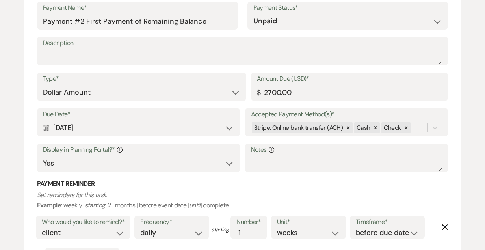
scroll to position [539, 0]
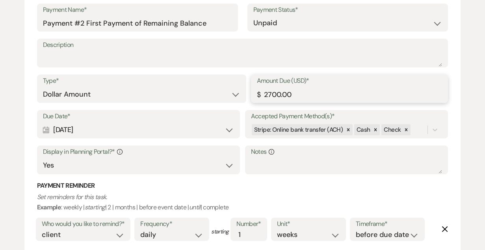
click at [270, 94] on input "2700.00" at bounding box center [350, 94] width 186 height 15
type input "2900.00"
click at [247, 194] on p "Set reminders for this task. Example : weekly | starting | 2 | months | before …" at bounding box center [242, 202] width 411 height 20
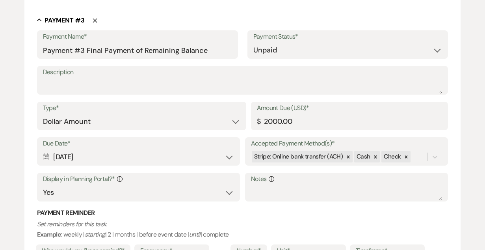
scroll to position [1038, 0]
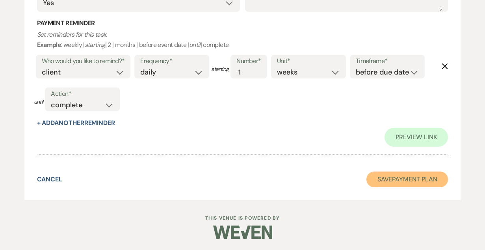
click at [388, 182] on button "Save Payment Plan" at bounding box center [407, 179] width 82 height 16
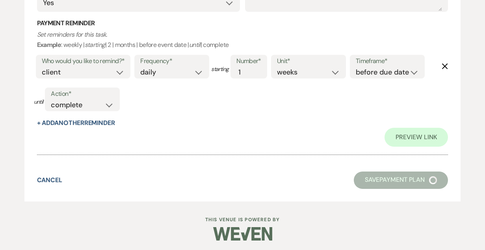
select select "6"
select select "5"
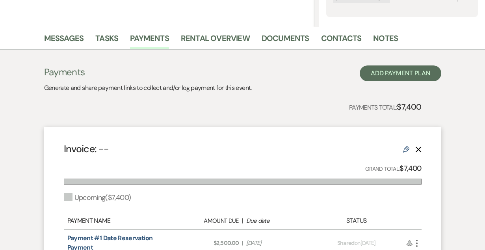
scroll to position [167, 0]
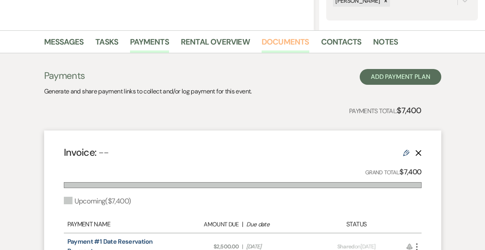
click at [284, 38] on link "Documents" at bounding box center [286, 43] width 48 height 17
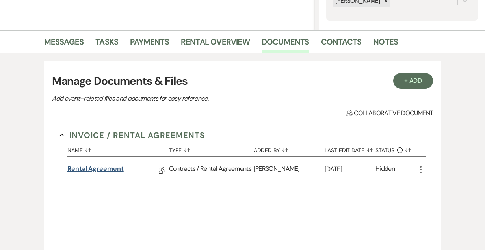
click at [105, 171] on link "Rental Agreement" at bounding box center [95, 170] width 56 height 12
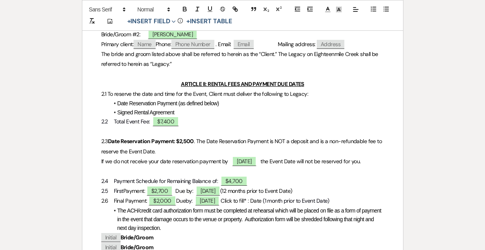
scroll to position [215, 0]
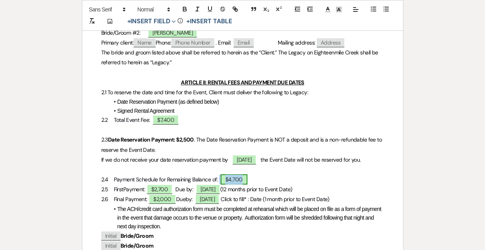
click at [235, 184] on span "$4,700" at bounding box center [234, 179] width 27 height 10
select select "owner"
select select "Amount"
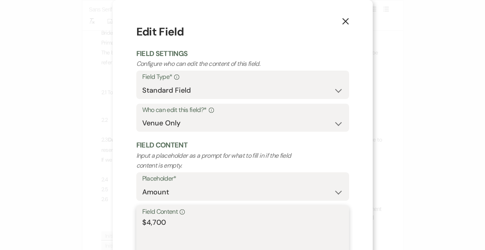
click at [158, 223] on textarea "$4,700" at bounding box center [242, 236] width 201 height 39
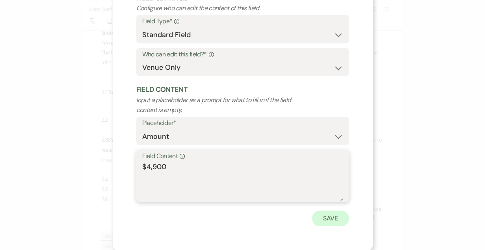
type textarea "$4,900"
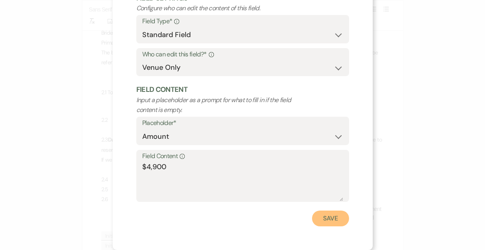
click at [327, 212] on button "Save" at bounding box center [330, 218] width 37 height 16
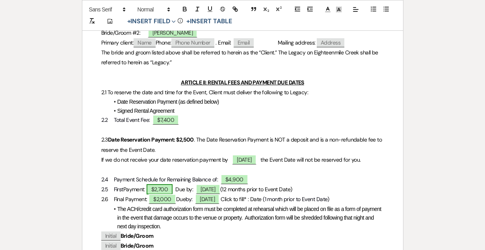
click at [165, 194] on span "$2,700" at bounding box center [160, 189] width 26 height 10
select select "owner"
select select "Amount"
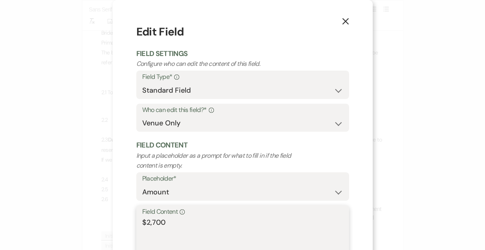
click at [154, 221] on textarea "$2,700" at bounding box center [242, 236] width 201 height 39
type textarea "$2,900"
click at [364, 162] on div "X Edit Field Field Settings Configure who can edit the content of this field. F…" at bounding box center [243, 152] width 260 height 305
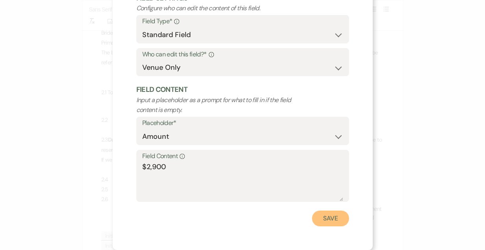
click at [321, 225] on button "Save" at bounding box center [330, 218] width 37 height 16
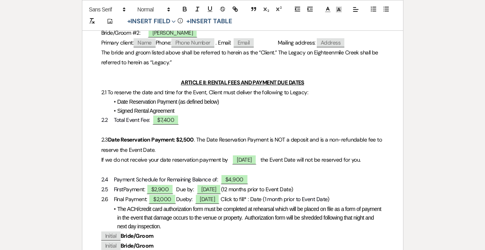
scroll to position [0, 0]
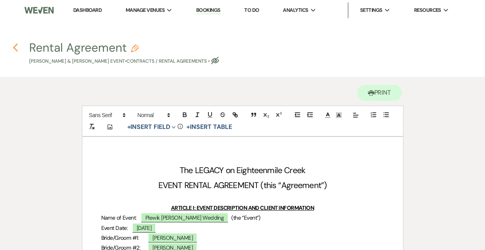
click at [15, 48] on use "button" at bounding box center [15, 47] width 5 height 9
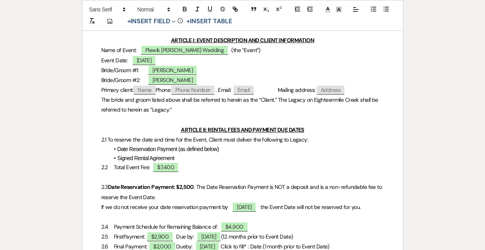
select select "6"
select select "5"
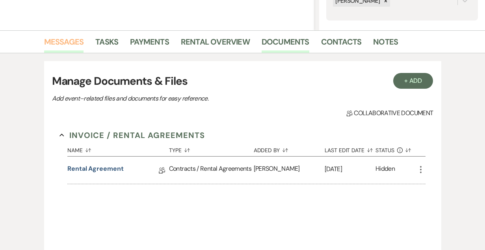
click at [64, 38] on link "Messages" at bounding box center [64, 43] width 40 height 17
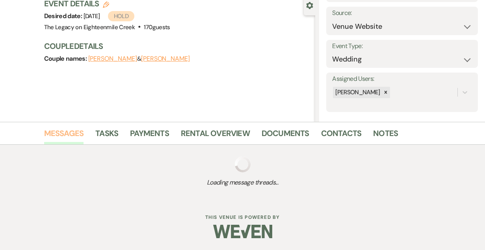
scroll to position [167, 0]
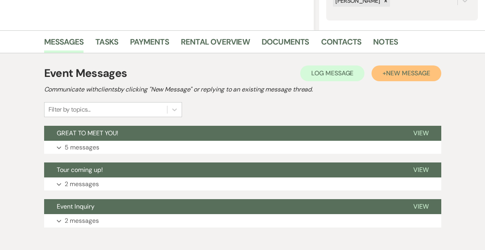
click at [407, 71] on span "New Message" at bounding box center [408, 73] width 44 height 8
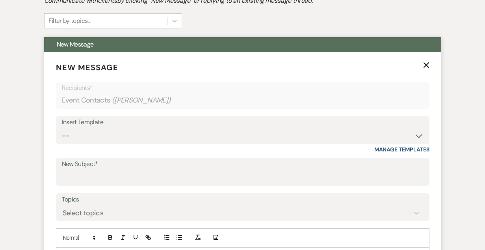
scroll to position [277, 0]
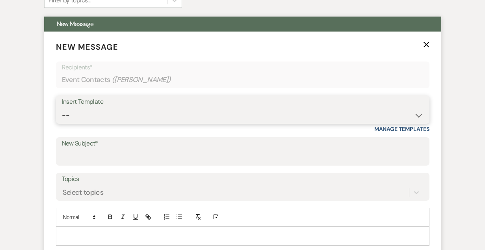
click at [212, 115] on select "-- Inquiry Follow Up- Just checking in :) Tour Date/Time Confirmation Proposal …" at bounding box center [243, 115] width 362 height 15
select select "736"
type input "Rental Agreement"
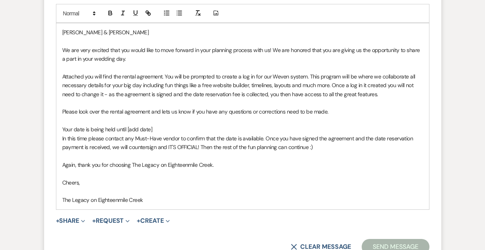
scroll to position [484, 0]
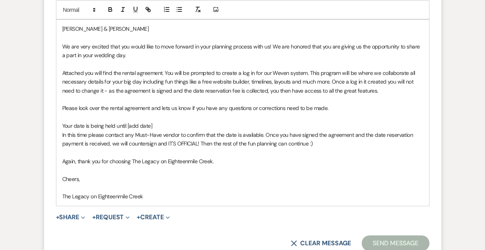
click at [166, 126] on p "Your date is being held until [add date]" at bounding box center [242, 125] width 361 height 9
click at [394, 163] on p "Again, thank you for choosing The Legacy on Eighteenmile Creek." at bounding box center [242, 161] width 361 height 9
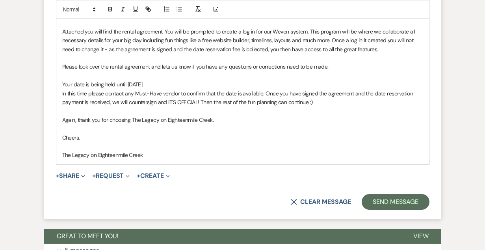
scroll to position [524, 0]
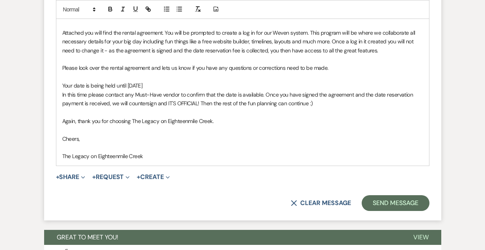
click at [78, 145] on p at bounding box center [242, 147] width 361 height 9
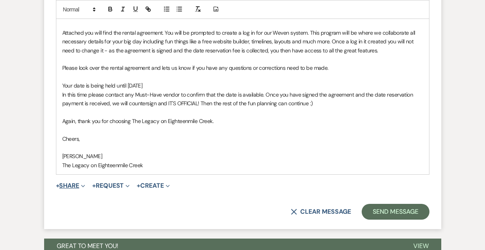
click at [69, 186] on button "+ Share Expand" at bounding box center [71, 185] width 30 height 6
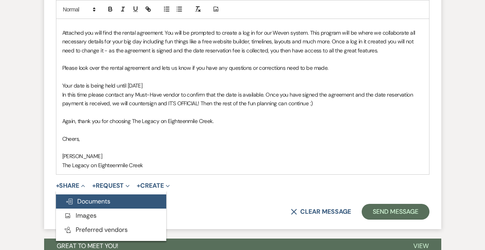
click at [116, 204] on button "Doc Upload Documents" at bounding box center [111, 201] width 110 height 14
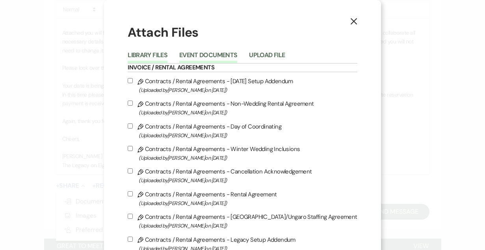
click at [217, 52] on button "Event Documents" at bounding box center [208, 57] width 58 height 11
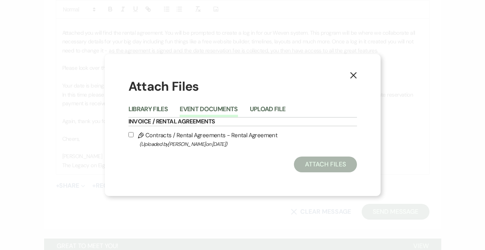
click at [199, 142] on span "(Uploaded by Bridgette Prno on Aug 17th, 2025 )" at bounding box center [247, 143] width 217 height 9
click at [134, 137] on input "Pencil Contracts / Rental Agreements - Rental Agreement (Uploaded by Bridgette …" at bounding box center [130, 134] width 5 height 5
checkbox input "true"
click at [324, 164] on button "Attach Files" at bounding box center [325, 164] width 63 height 16
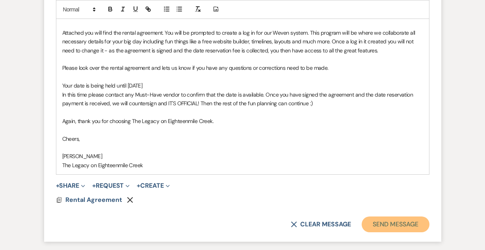
click at [385, 221] on button "Send Message" at bounding box center [395, 224] width 67 height 16
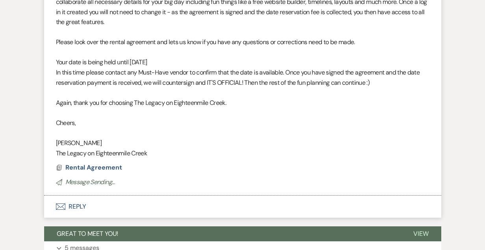
scroll to position [416, 0]
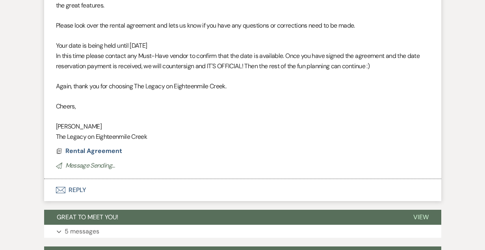
click at [81, 195] on button "Envelope Reply" at bounding box center [242, 190] width 397 height 22
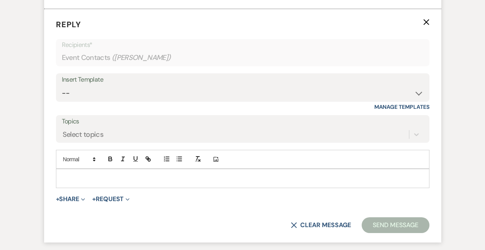
scroll to position [587, 0]
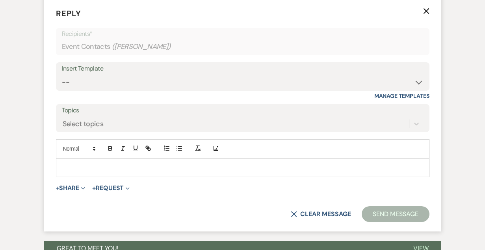
click at [119, 167] on p at bounding box center [242, 167] width 361 height 9
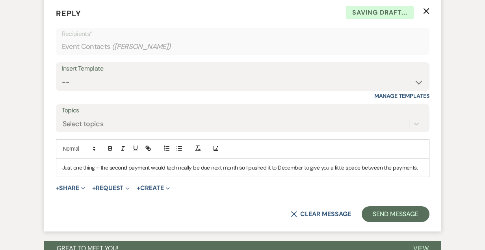
click at [179, 170] on p "Just one thing - the second payment would techincally be due next month so I pu…" at bounding box center [242, 167] width 361 height 9
click at [422, 167] on p "Just one thing - the second payment would technically be due next month so I pu…" at bounding box center [242, 167] width 361 height 9
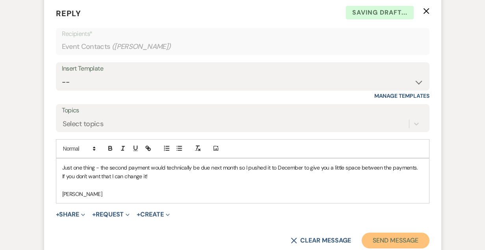
click at [390, 240] on button "Send Message" at bounding box center [395, 240] width 67 height 16
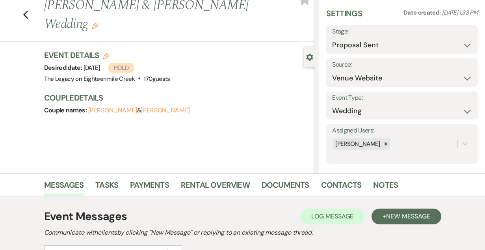
scroll to position [25, 0]
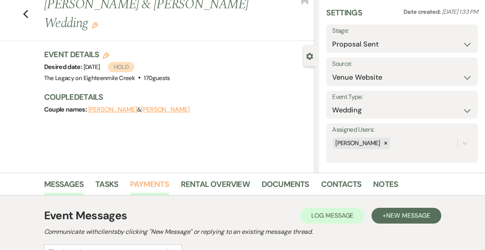
click at [148, 182] on link "Payments" at bounding box center [149, 186] width 39 height 17
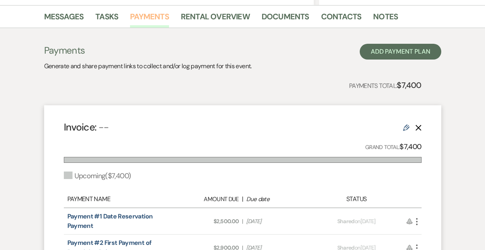
scroll to position [194, 0]
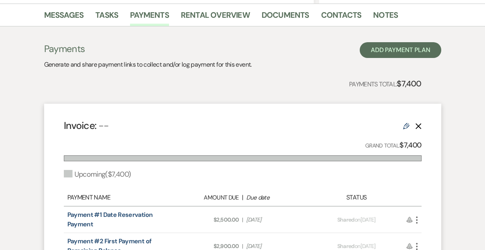
click at [416, 220] on use "button" at bounding box center [417, 219] width 2 height 7
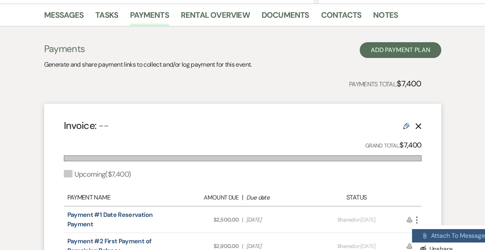
click at [425, 234] on icon "Attach File" at bounding box center [425, 235] width 6 height 6
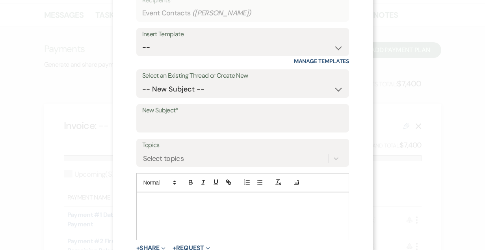
scroll to position [66, 0]
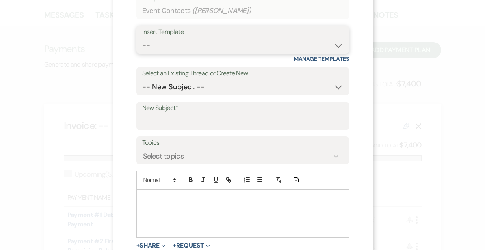
click at [202, 46] on select "-- Inquiry Follow Up- Just checking in :) Tour Date/Time Confirmation Proposal …" at bounding box center [242, 44] width 201 height 15
select select "783"
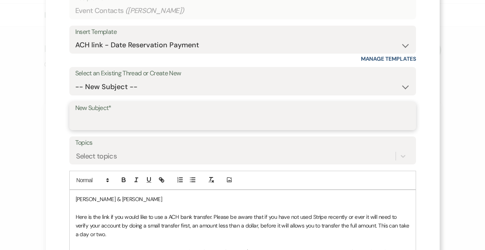
click at [178, 122] on input "New Subject*" at bounding box center [242, 121] width 335 height 15
type input "Date Reservation Payment"
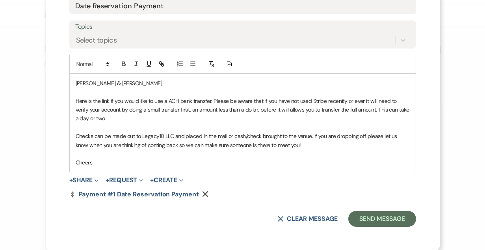
click at [370, 210] on form "Recipients* Event Contacts ( Stella Bialaszewski ) Insert Template -- Inquiry F…" at bounding box center [242, 51] width 347 height 350
click at [372, 215] on button "Send Message" at bounding box center [381, 219] width 67 height 16
